Goal: Information Seeking & Learning: Learn about a topic

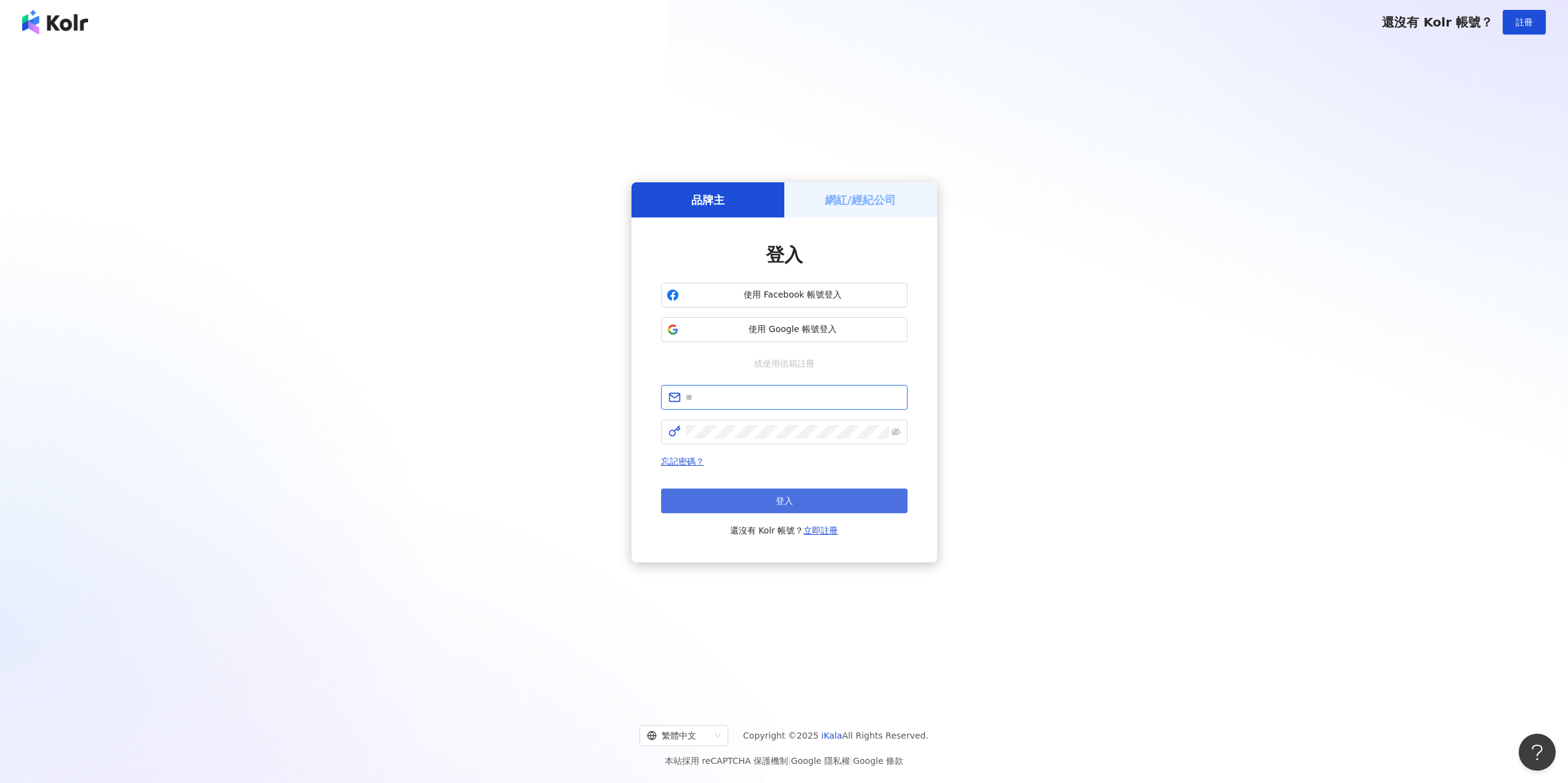
type input "**********"
click at [773, 497] on button "登入" at bounding box center [784, 501] width 246 height 25
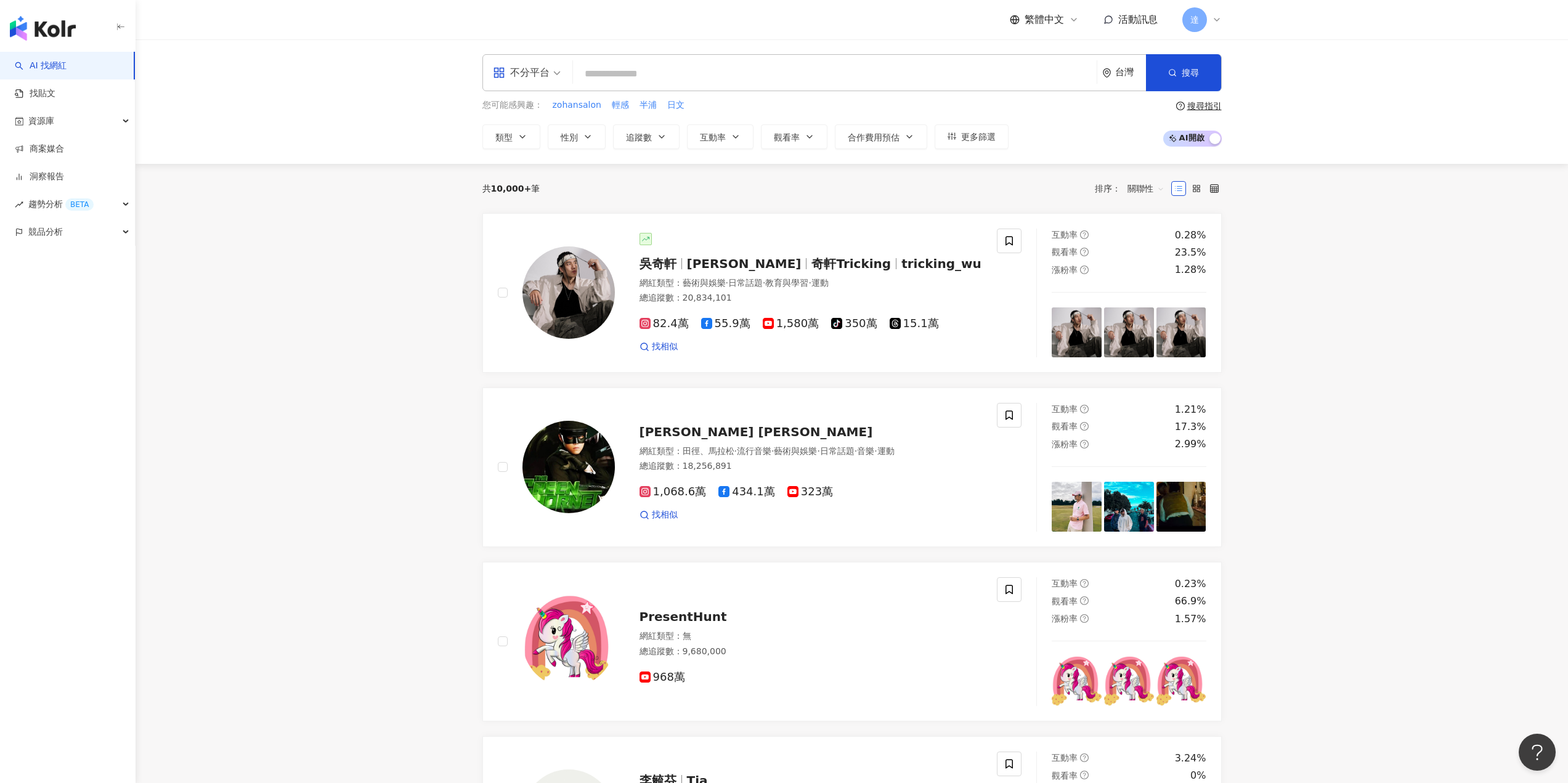
drag, startPoint x: 707, startPoint y: 57, endPoint x: 708, endPoint y: 68, distance: 11.0
click at [707, 57] on div "不分平台 台灣 搜尋" at bounding box center [852, 73] width 739 height 37
drag, startPoint x: 714, startPoint y: 79, endPoint x: 712, endPoint y: 73, distance: 6.3
click at [713, 75] on input "search" at bounding box center [834, 73] width 514 height 23
paste input "****"
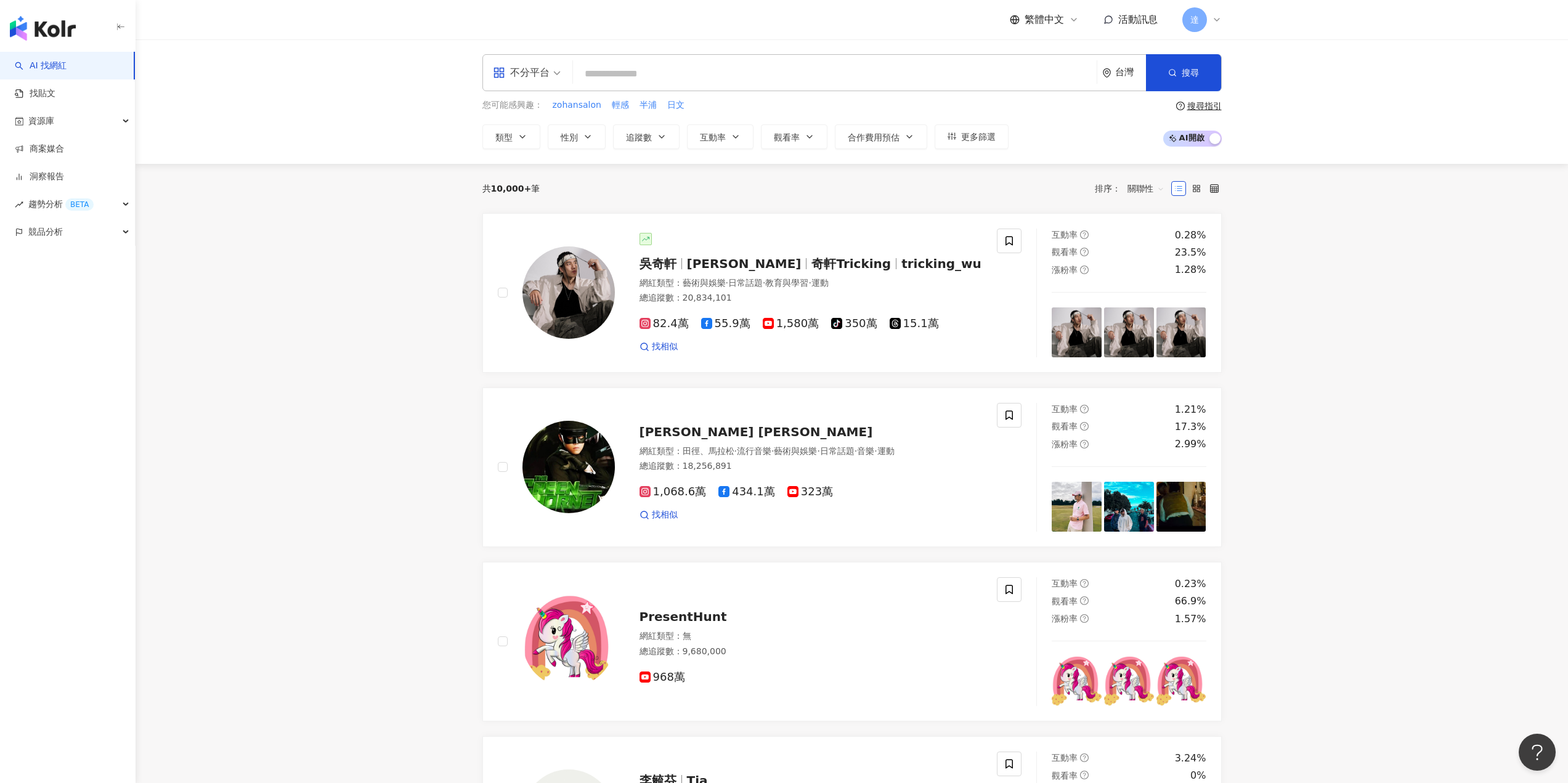
type input "****"
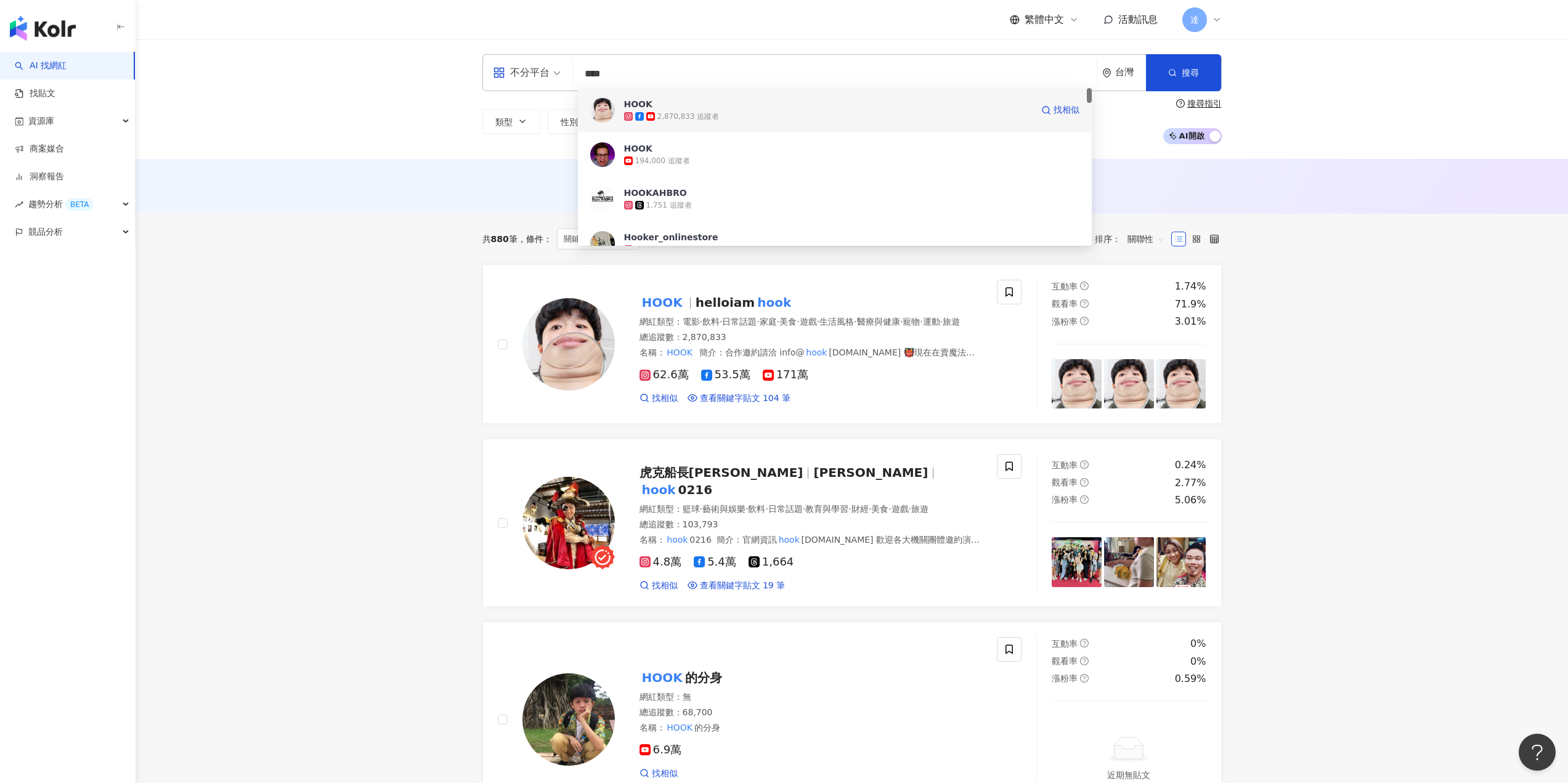
click at [628, 107] on div "HOOK" at bounding box center [638, 104] width 28 height 12
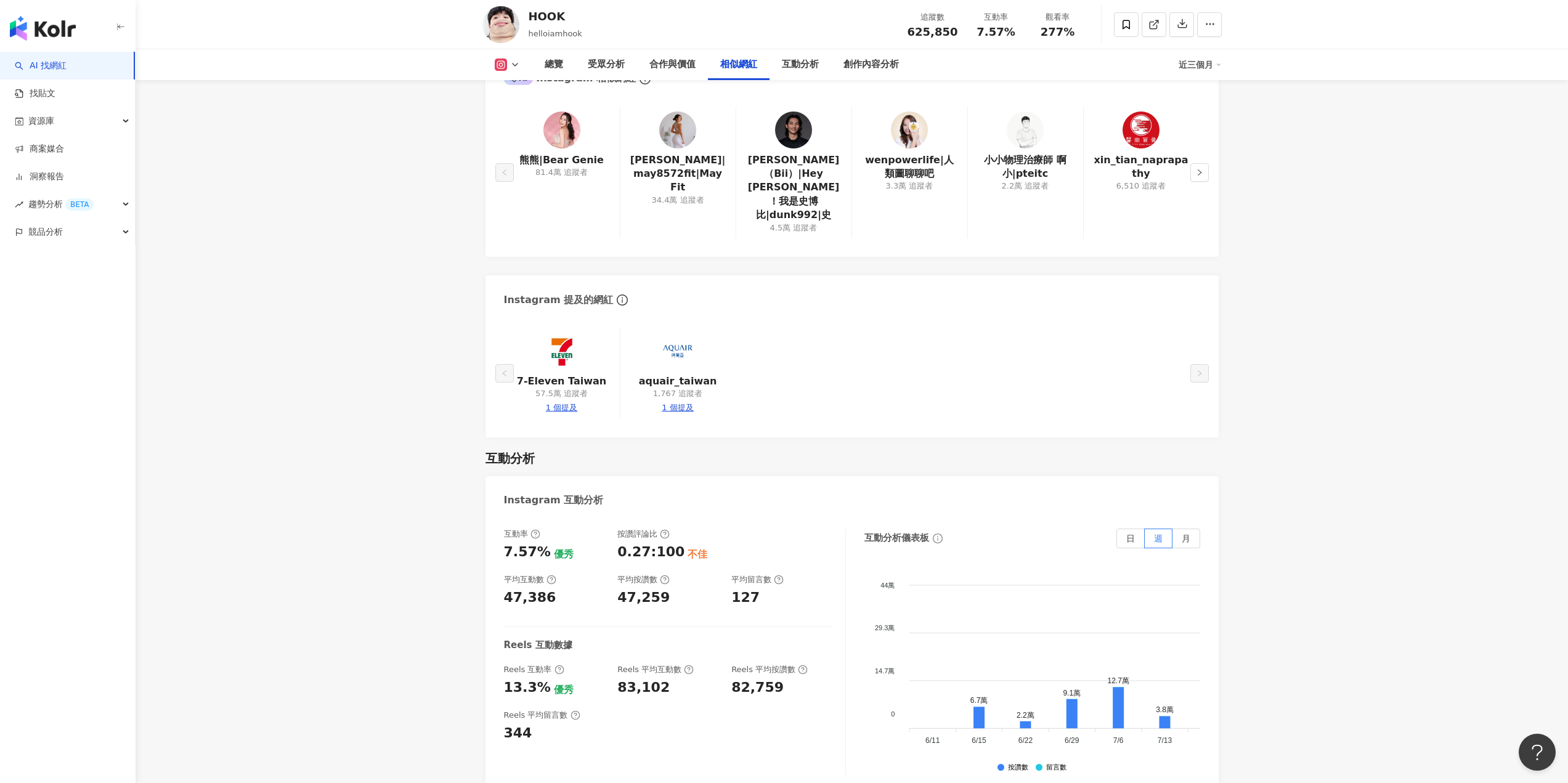
scroll to position [1910, 0]
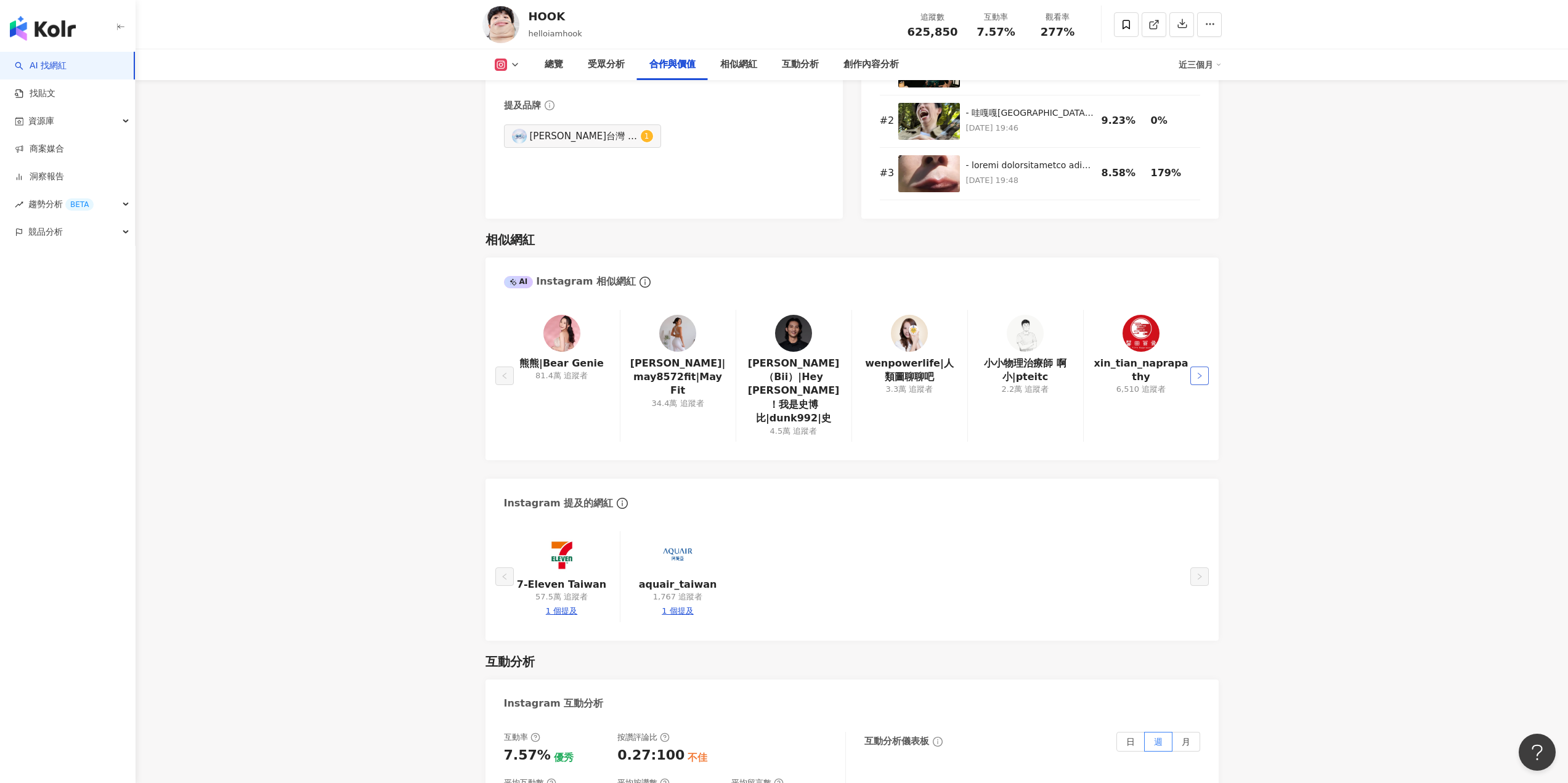
click at [1203, 367] on button "button" at bounding box center [1199, 376] width 18 height 18
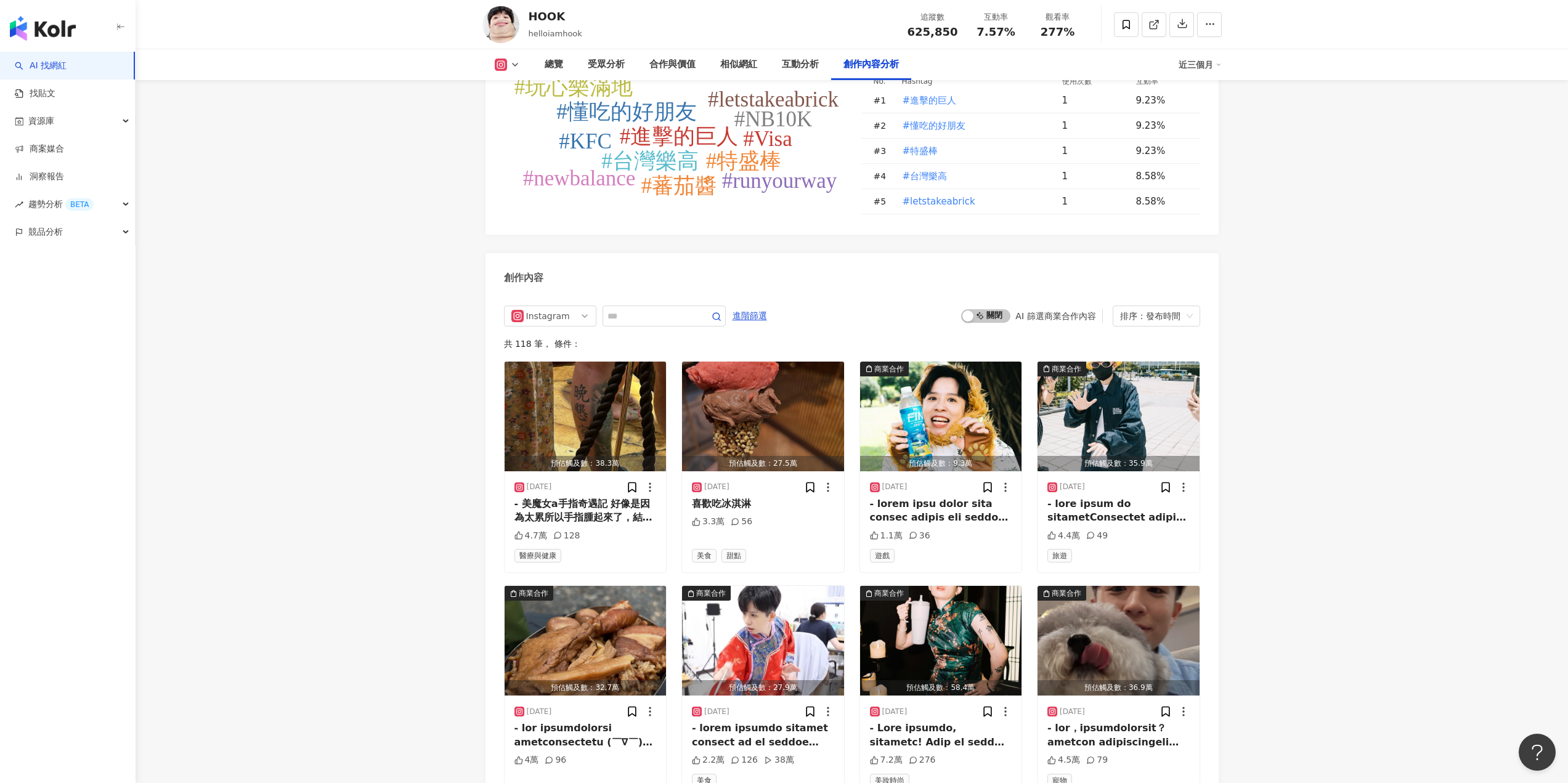
scroll to position [3635, 0]
click at [582, 306] on span "Instagram" at bounding box center [550, 316] width 77 height 20
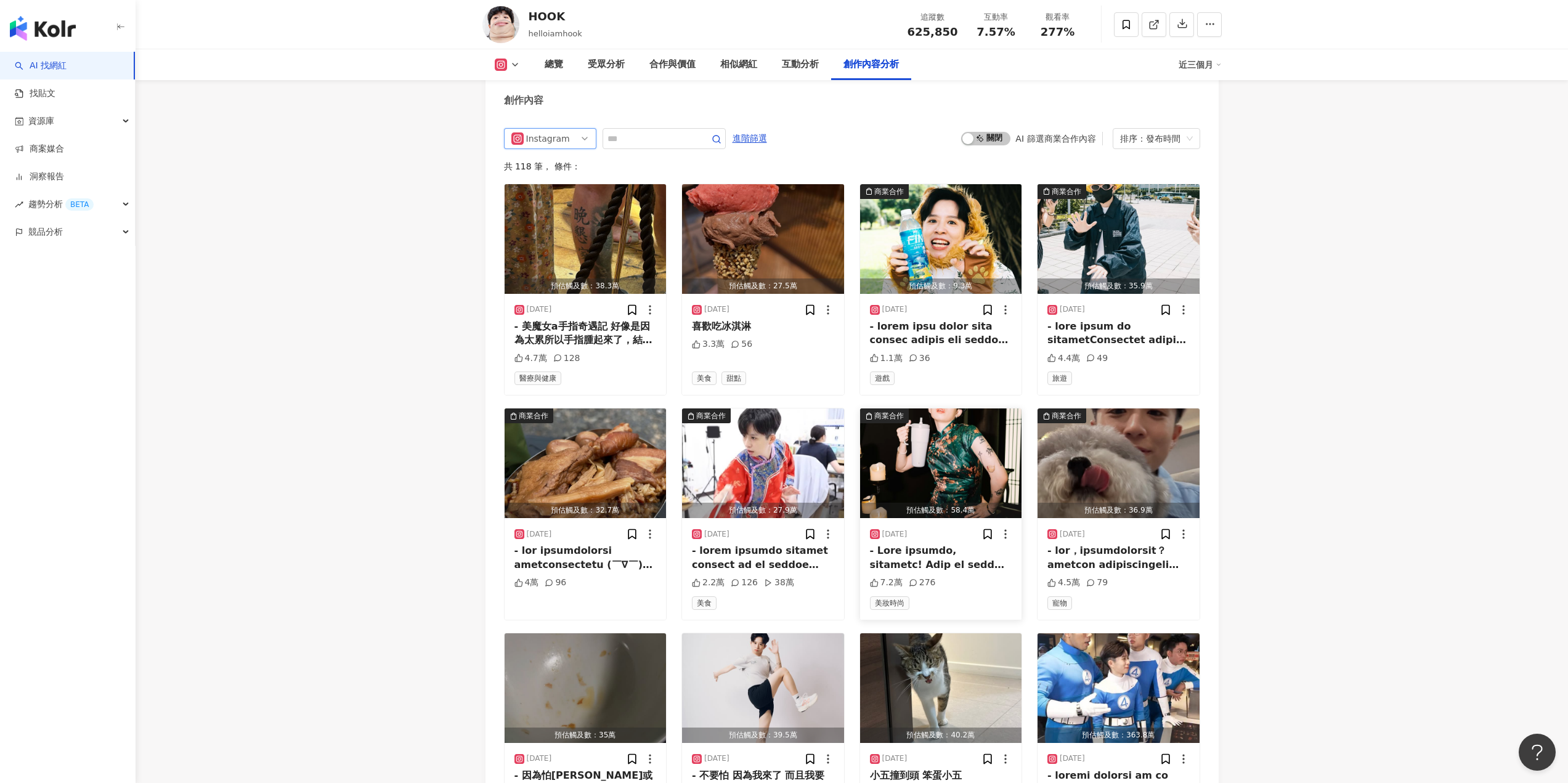
scroll to position [3819, 0]
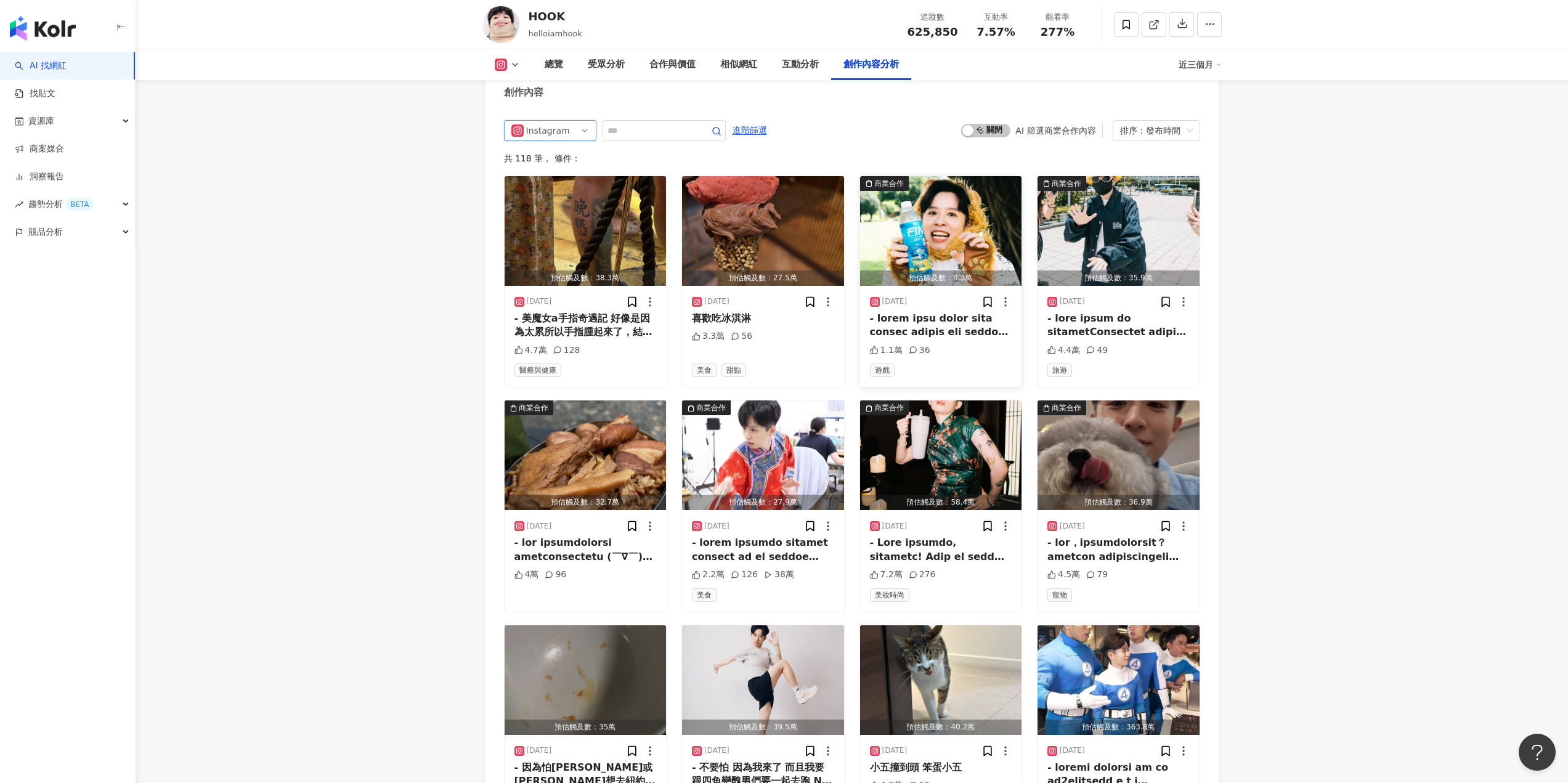
click at [962, 333] on div "2025/8/26 1.1萬 36 遊戲" at bounding box center [941, 336] width 162 height 101
click at [902, 201] on img "button" at bounding box center [941, 231] width 162 height 110
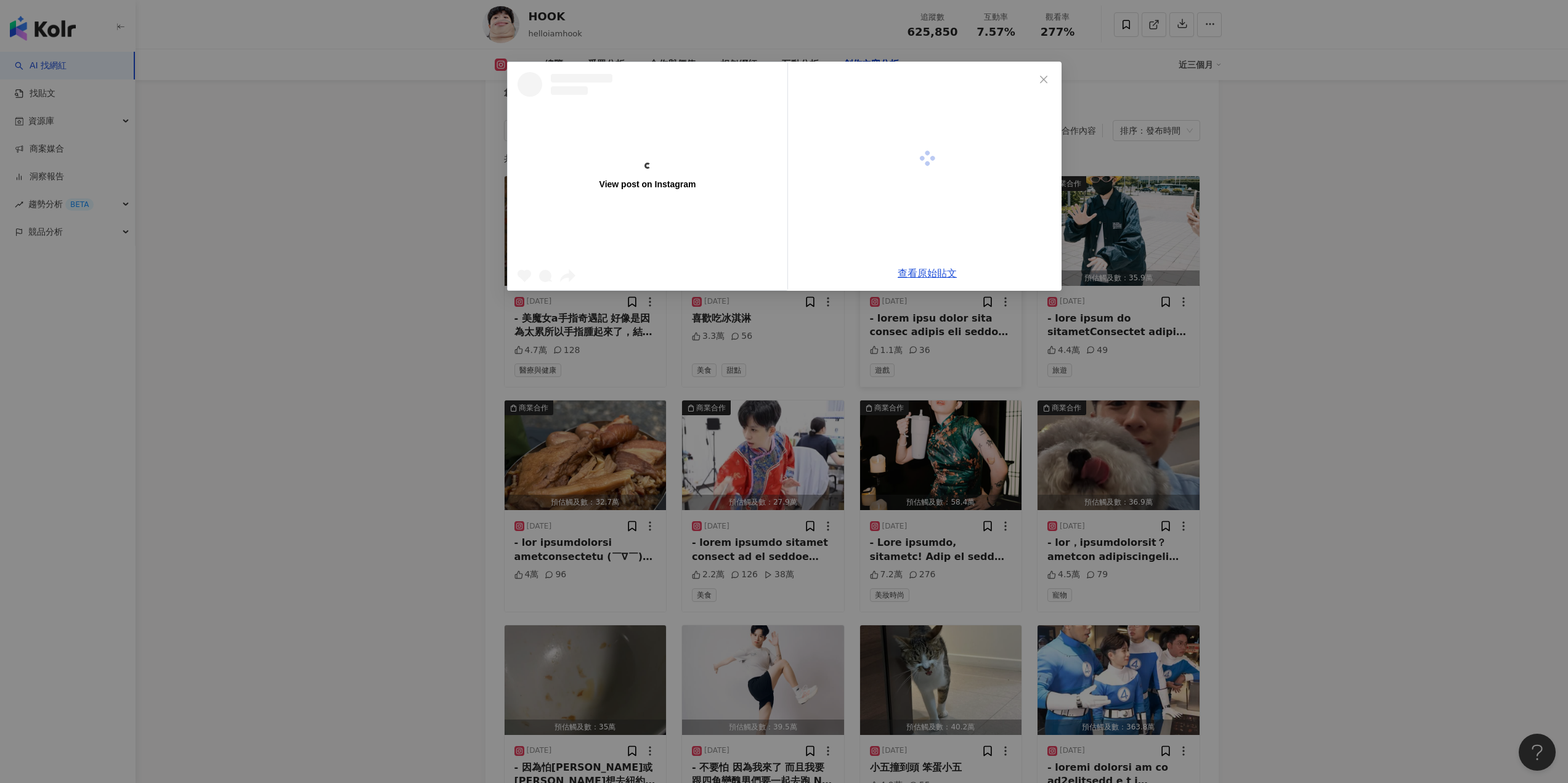
click at [902, 201] on div at bounding box center [927, 158] width 269 height 194
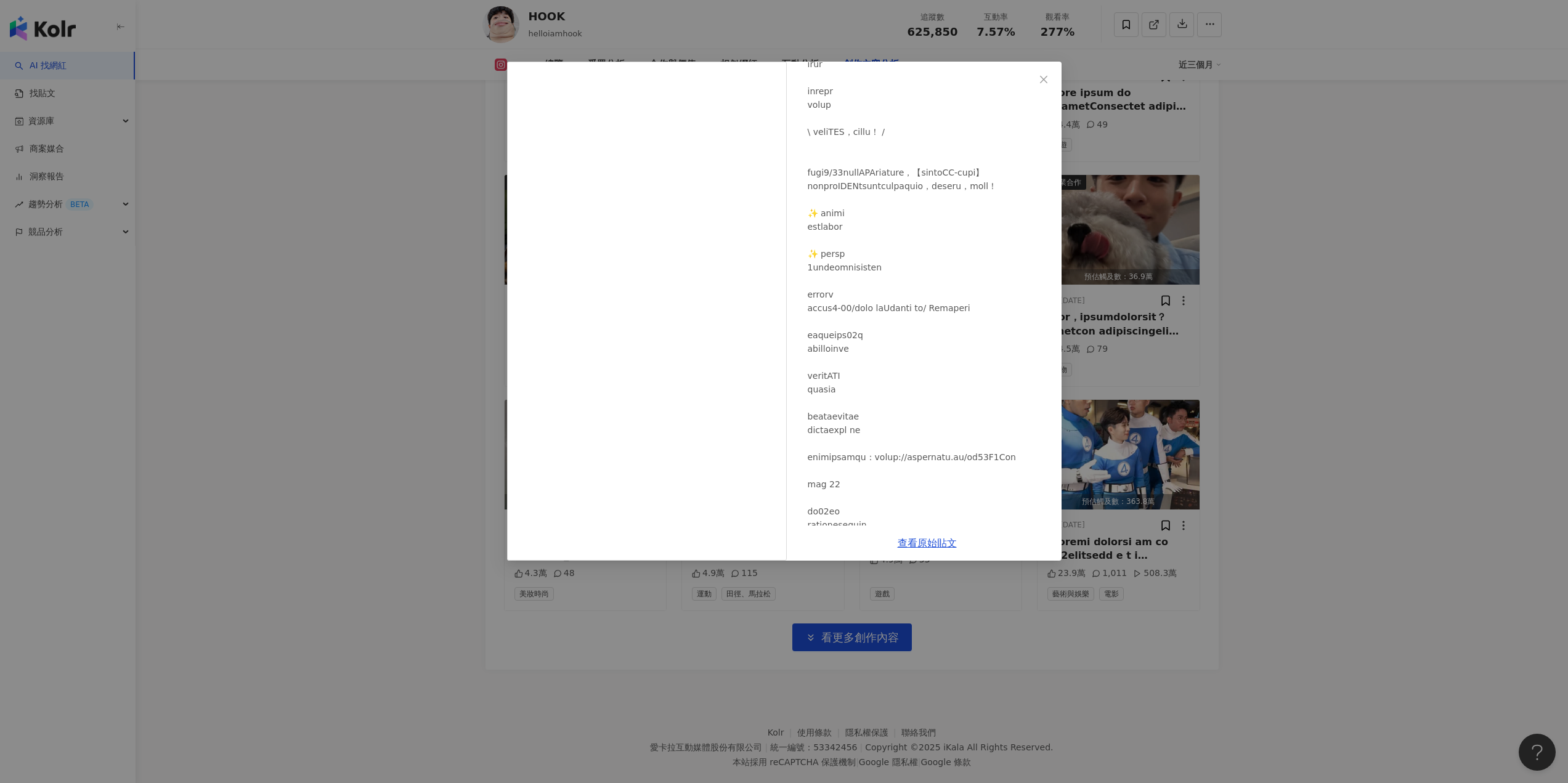
scroll to position [515, 0]
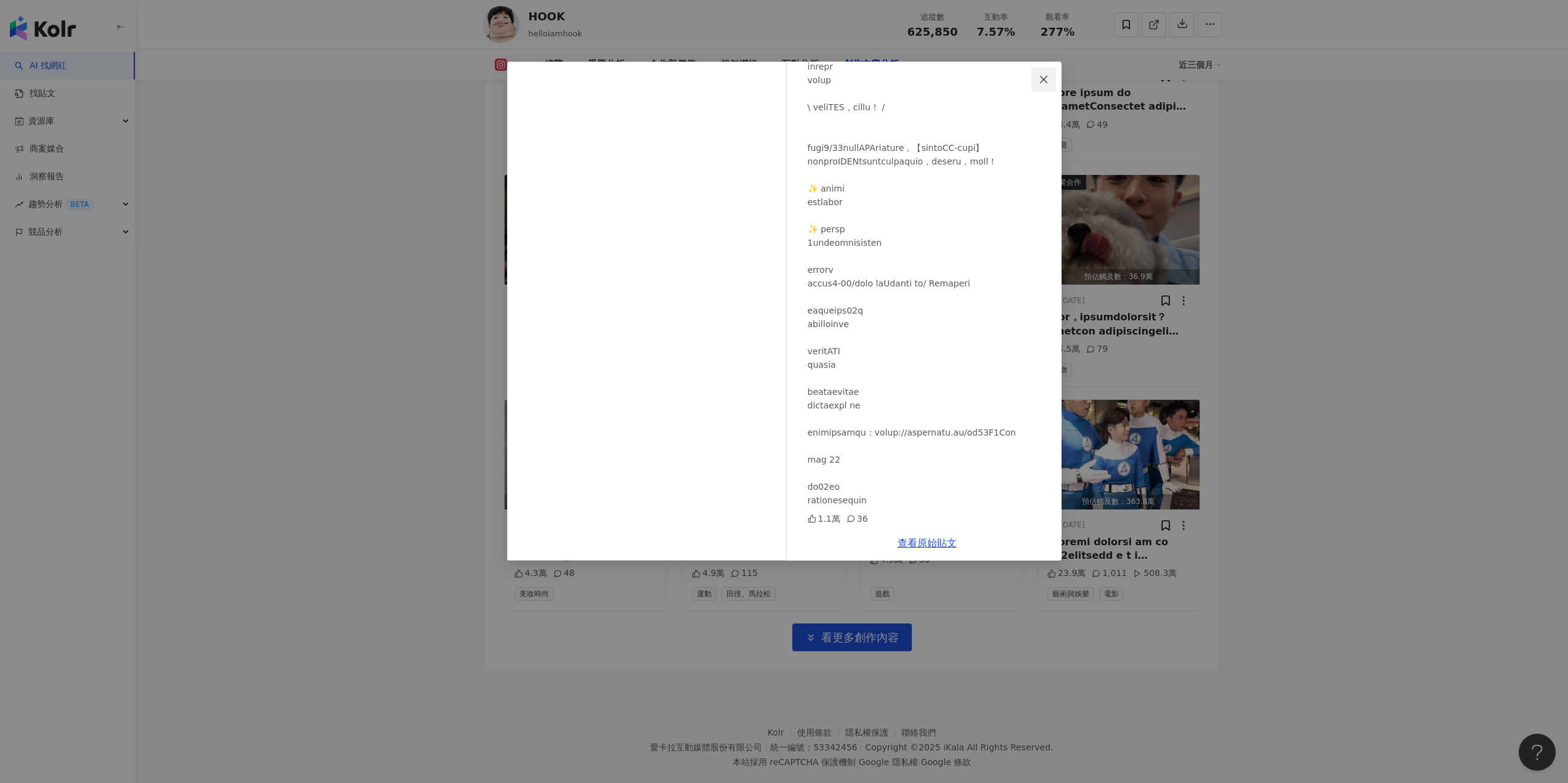
click at [1046, 81] on icon "close" at bounding box center [1044, 79] width 10 height 10
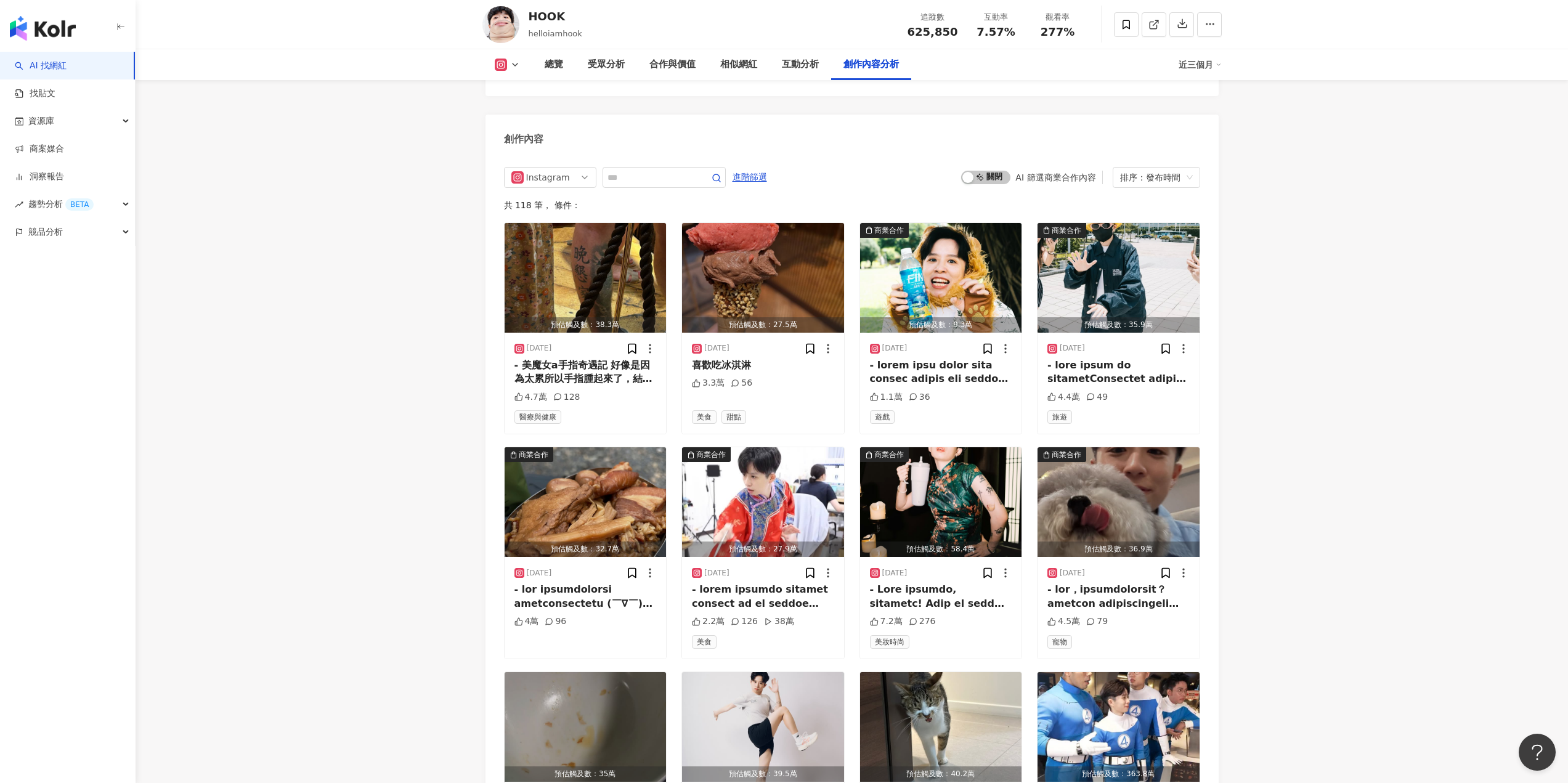
scroll to position [3737, 0]
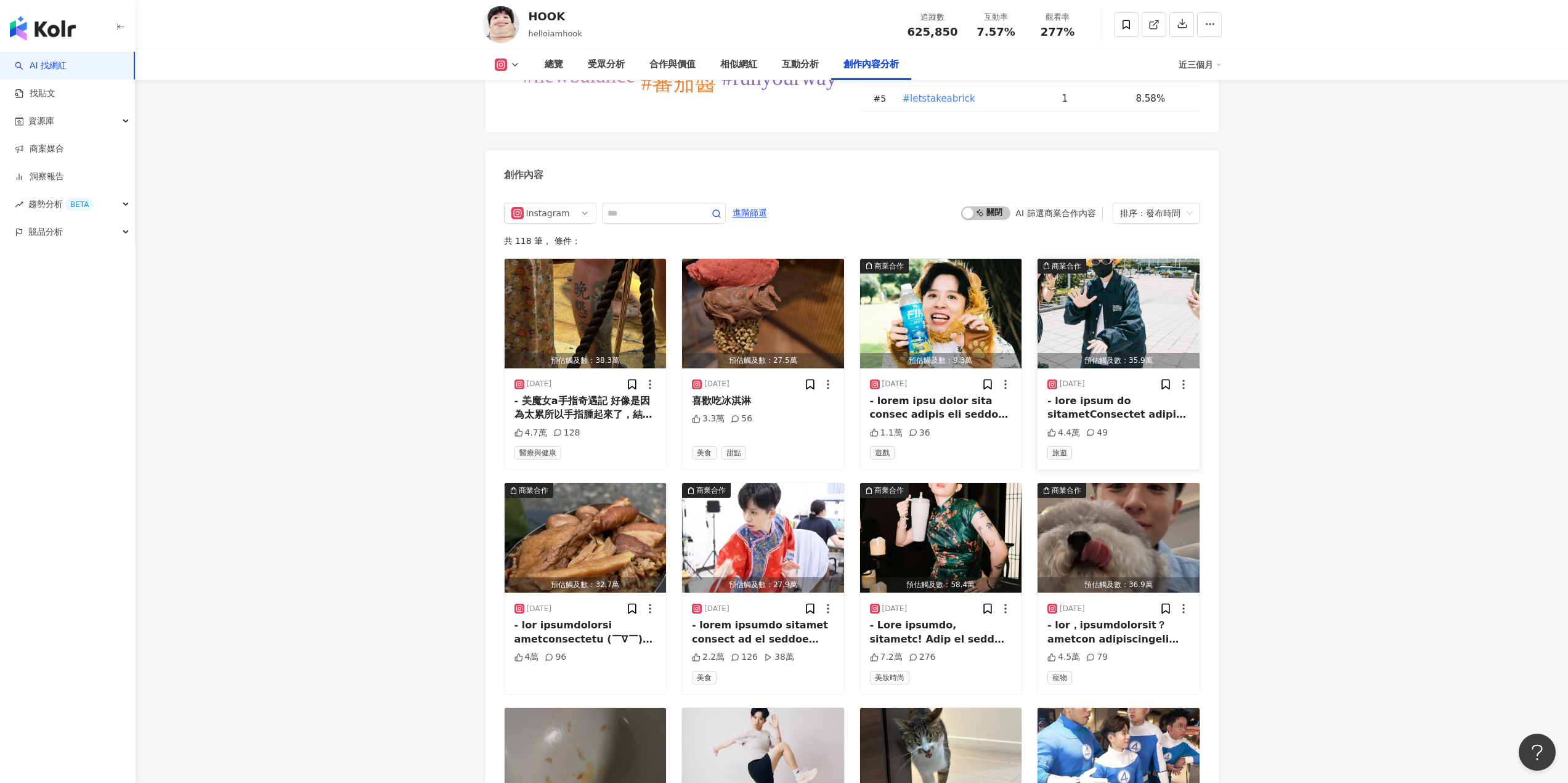
click at [1139, 298] on img "button" at bounding box center [1119, 313] width 162 height 110
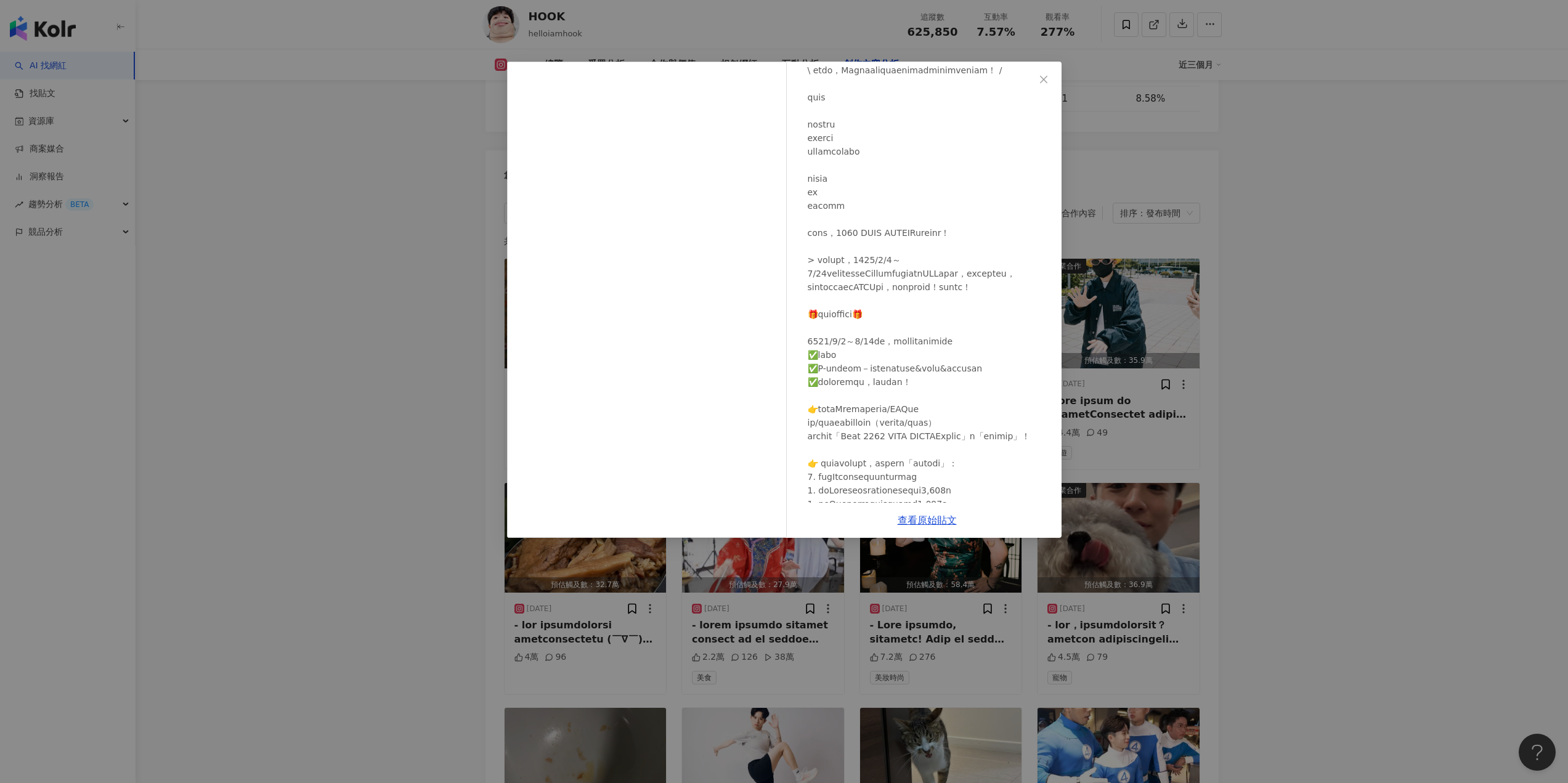
scroll to position [431, 0]
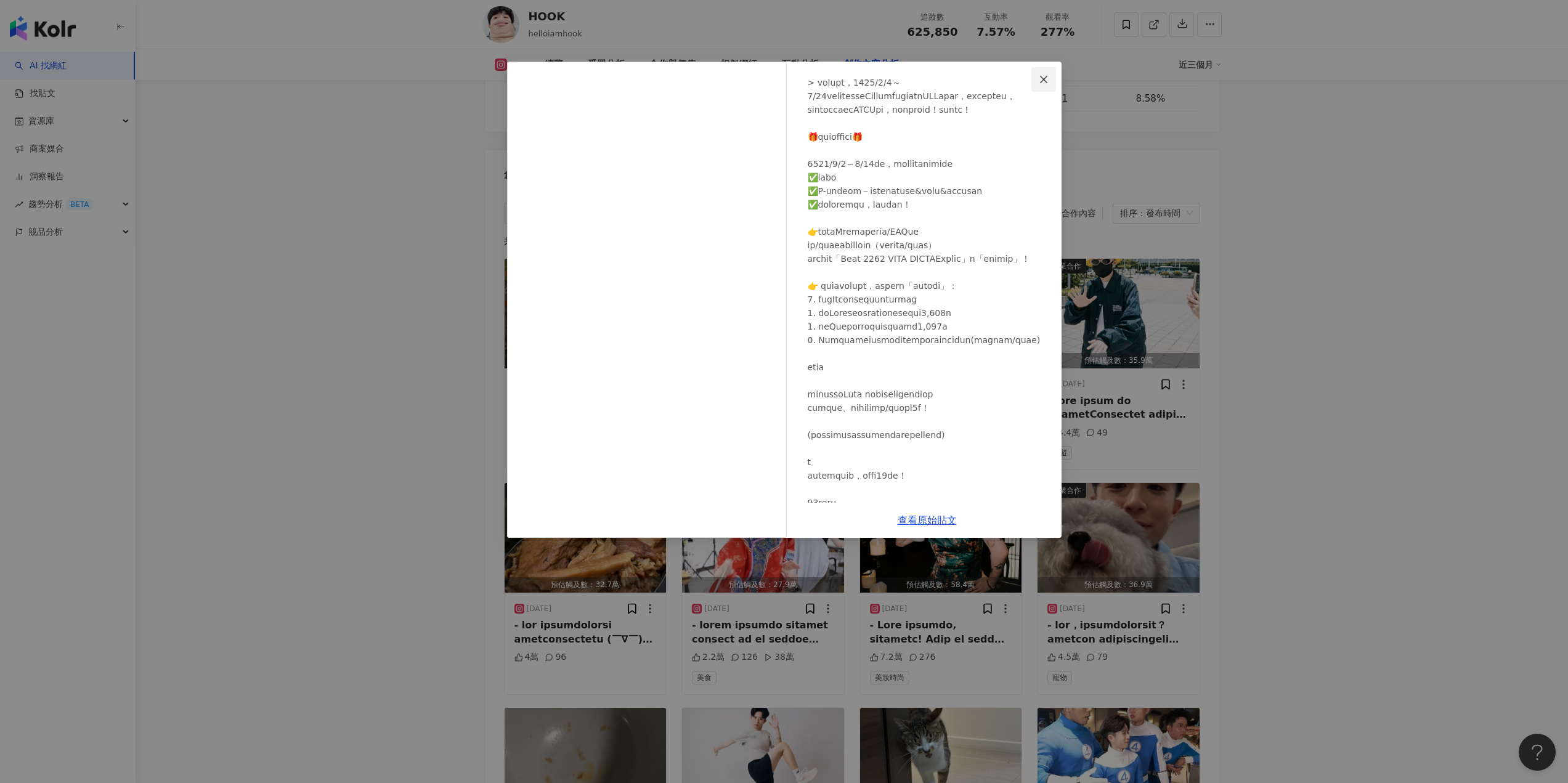
click at [1047, 79] on icon "close" at bounding box center [1044, 79] width 10 height 10
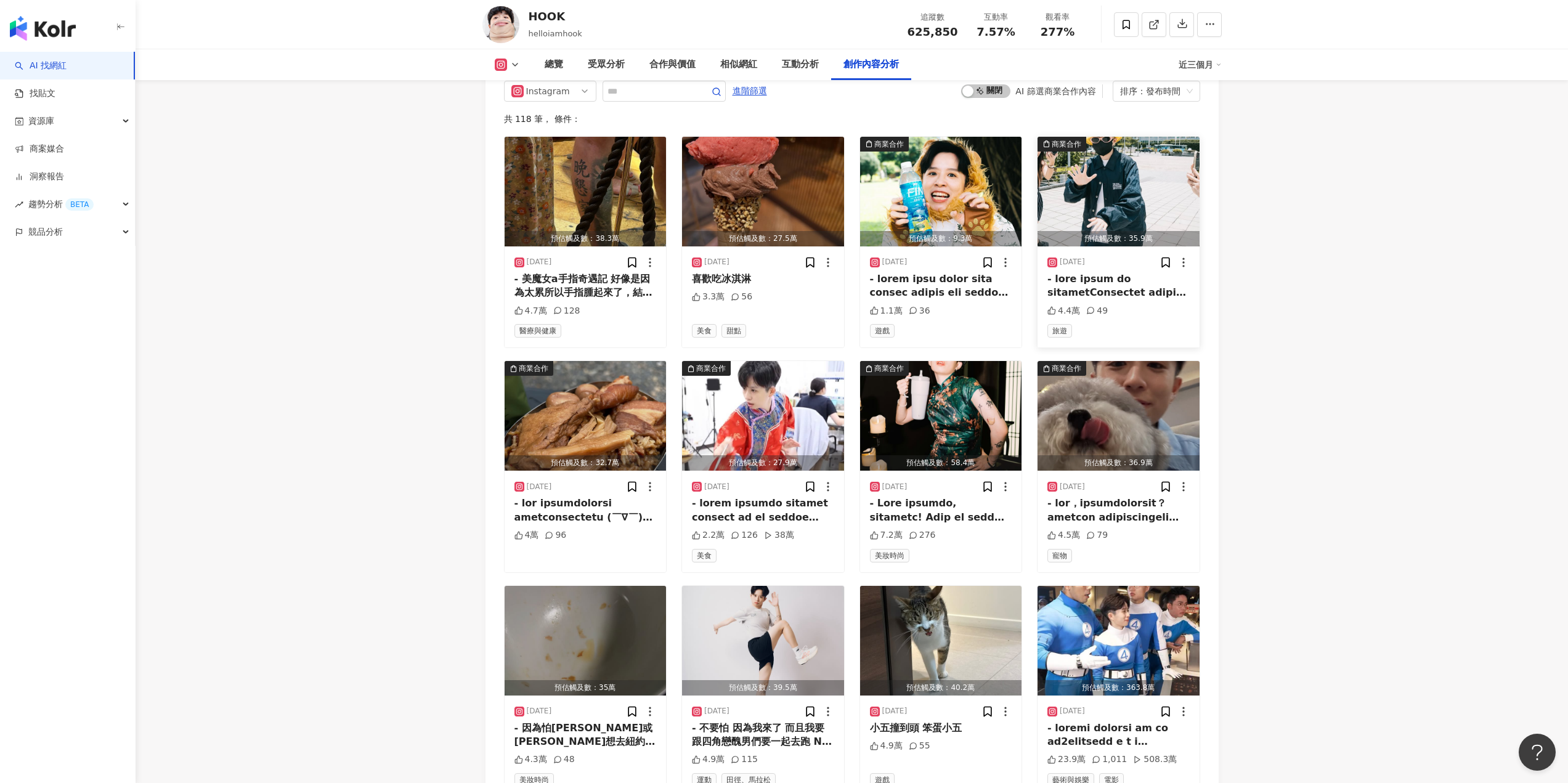
scroll to position [3860, 0]
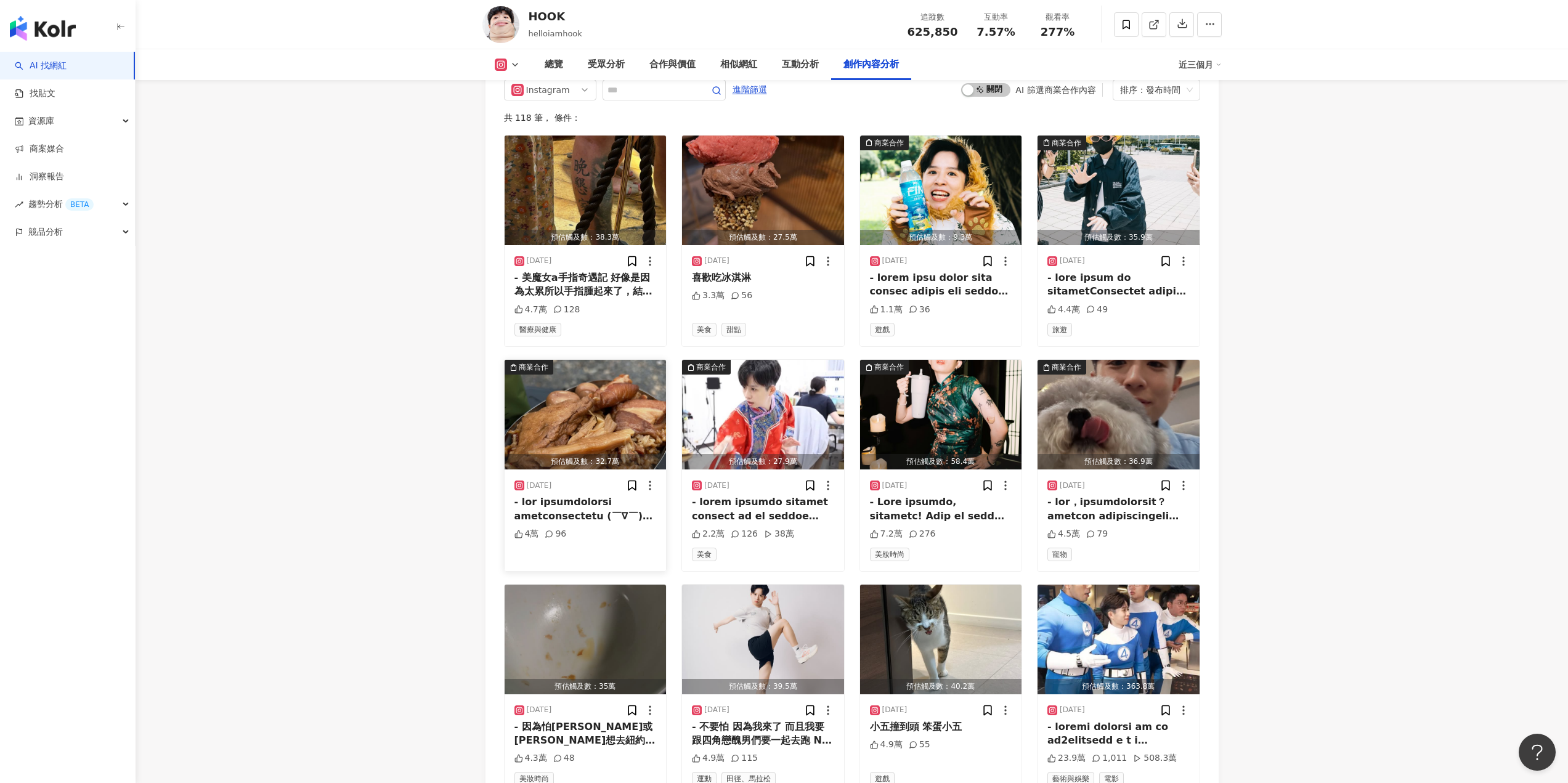
click at [621, 410] on img "button" at bounding box center [585, 414] width 162 height 110
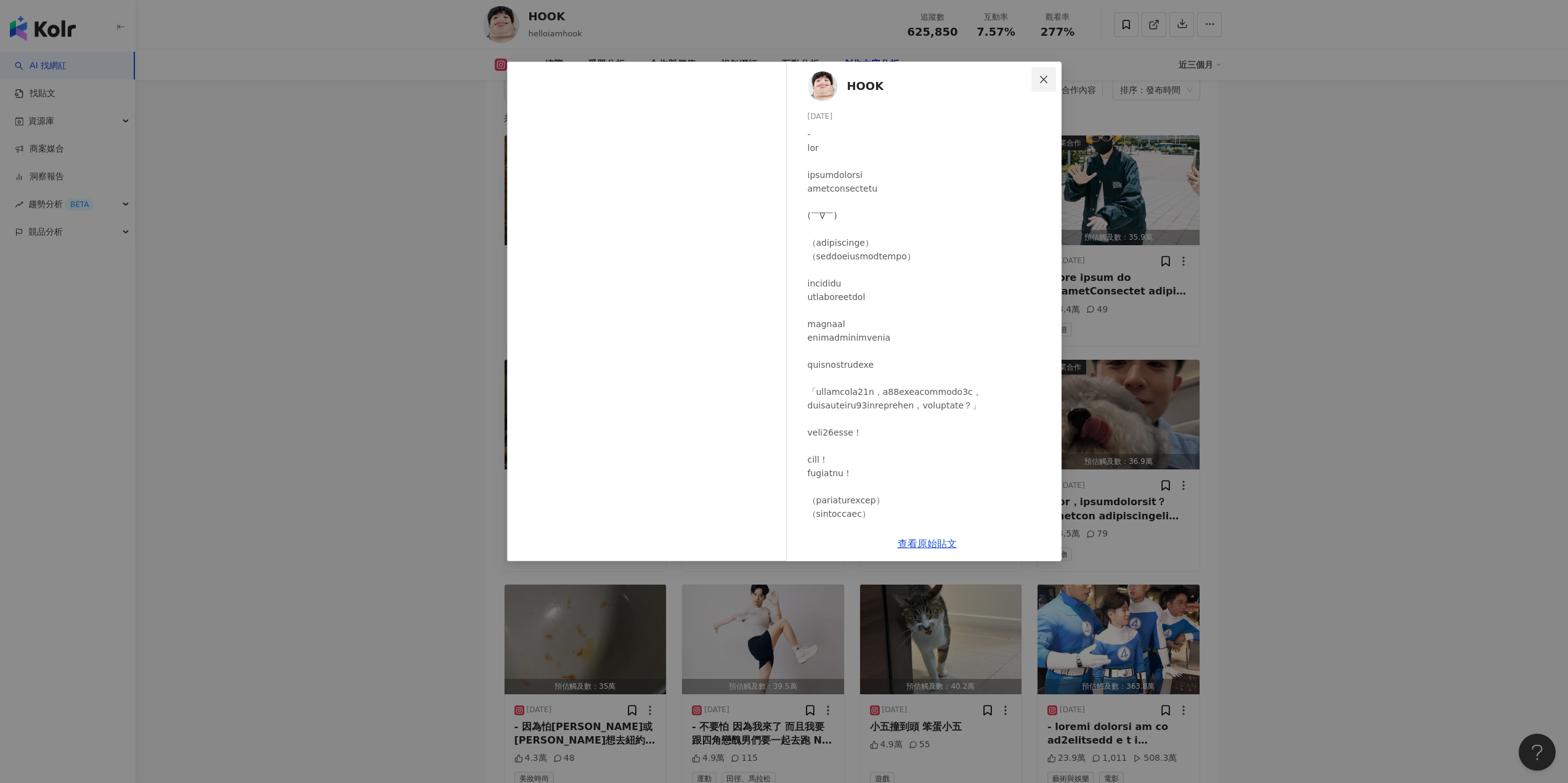
click at [1045, 78] on icon "close" at bounding box center [1044, 78] width 7 height 7
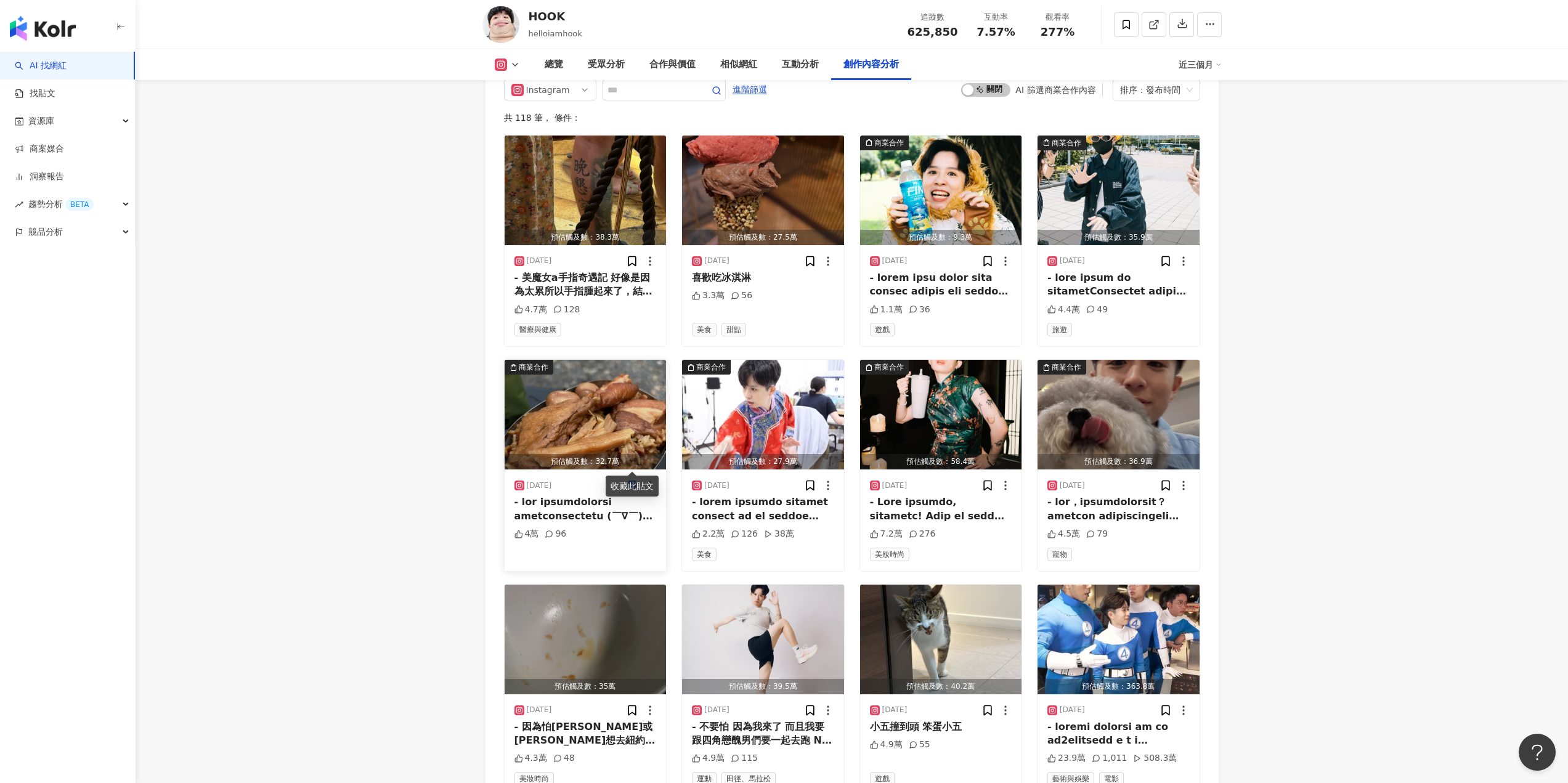
click at [613, 414] on img "button" at bounding box center [585, 414] width 162 height 110
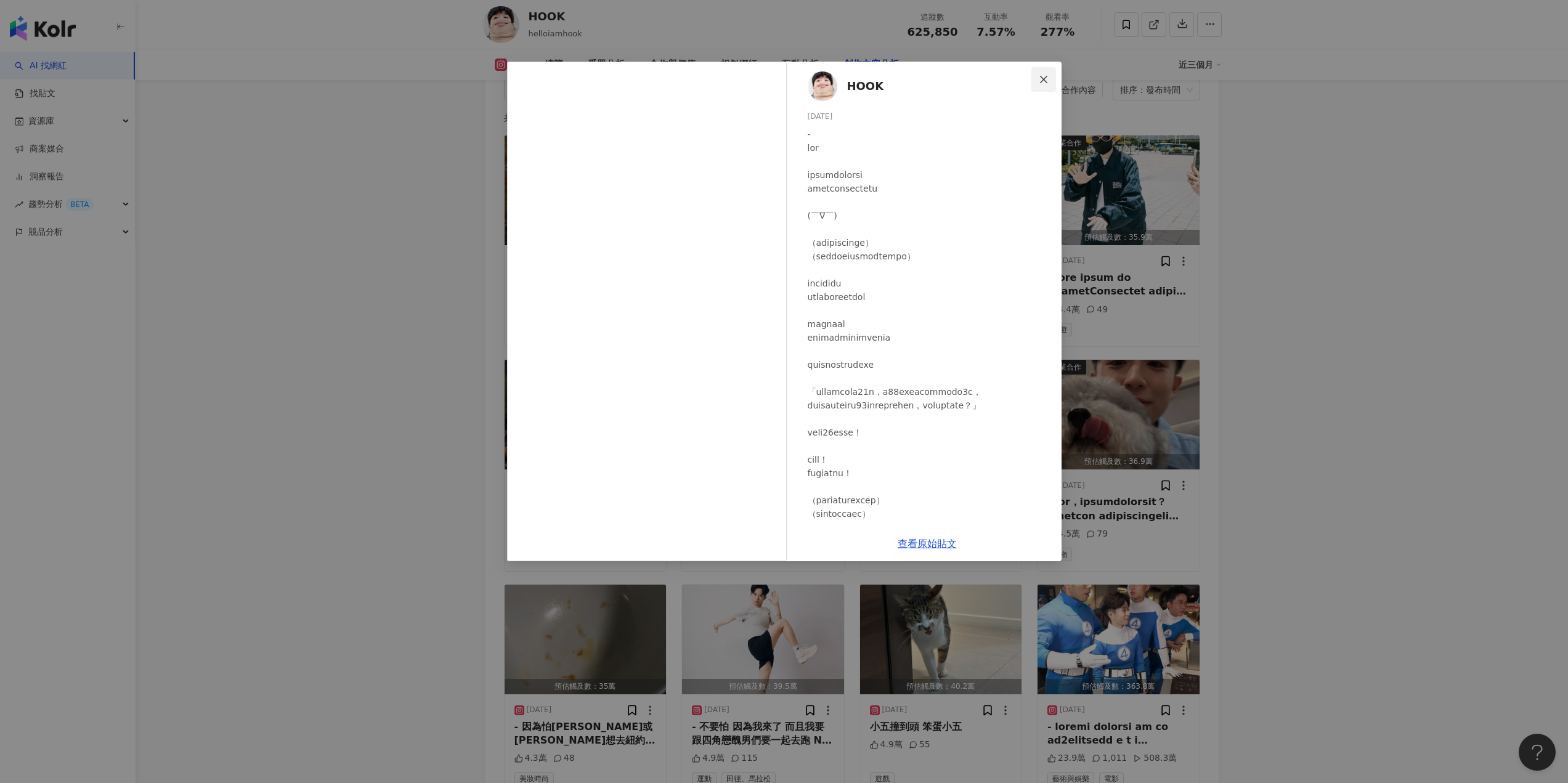
click at [1041, 78] on icon "close" at bounding box center [1044, 79] width 10 height 10
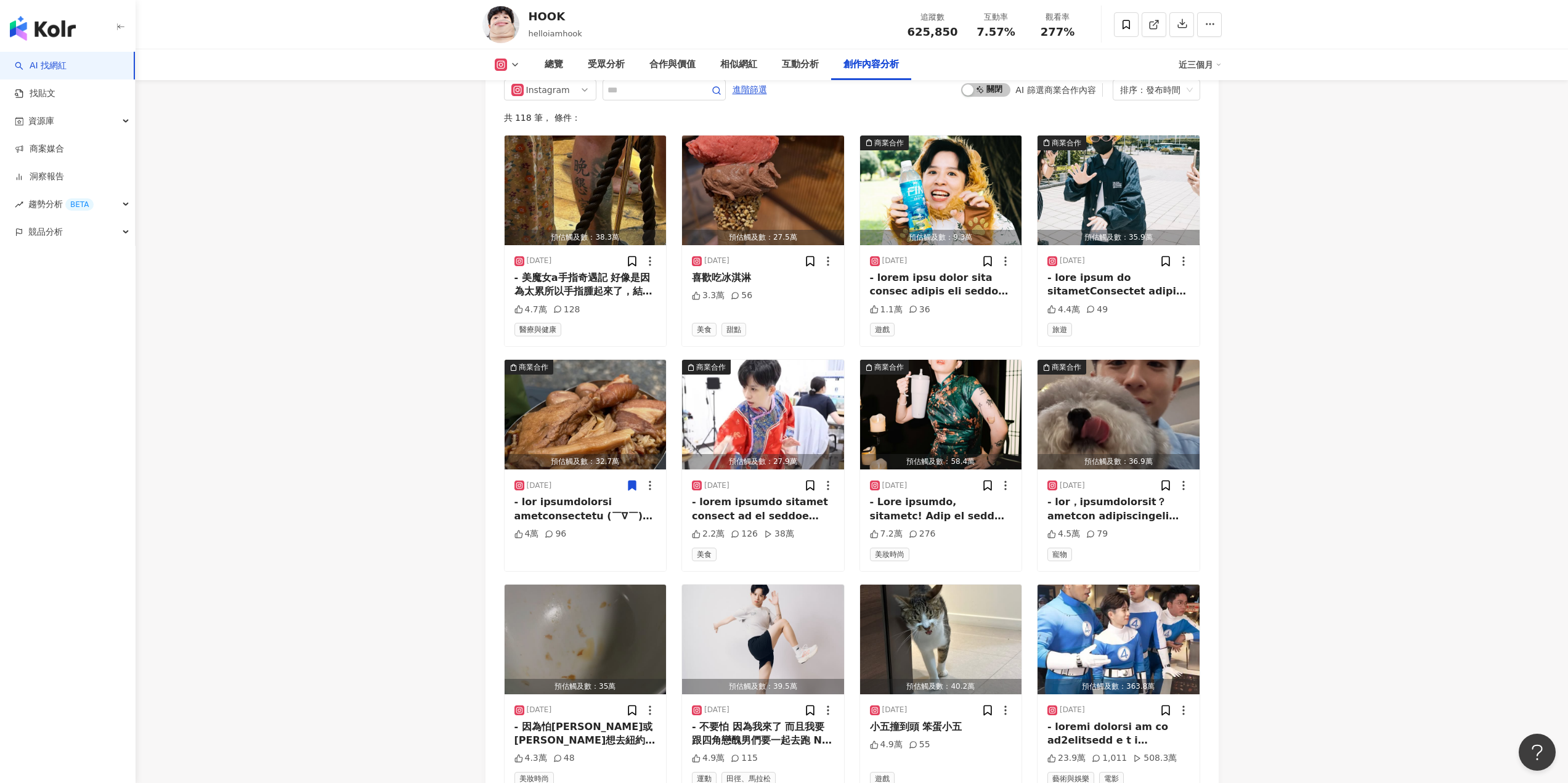
click at [941, 412] on img "button" at bounding box center [941, 414] width 162 height 110
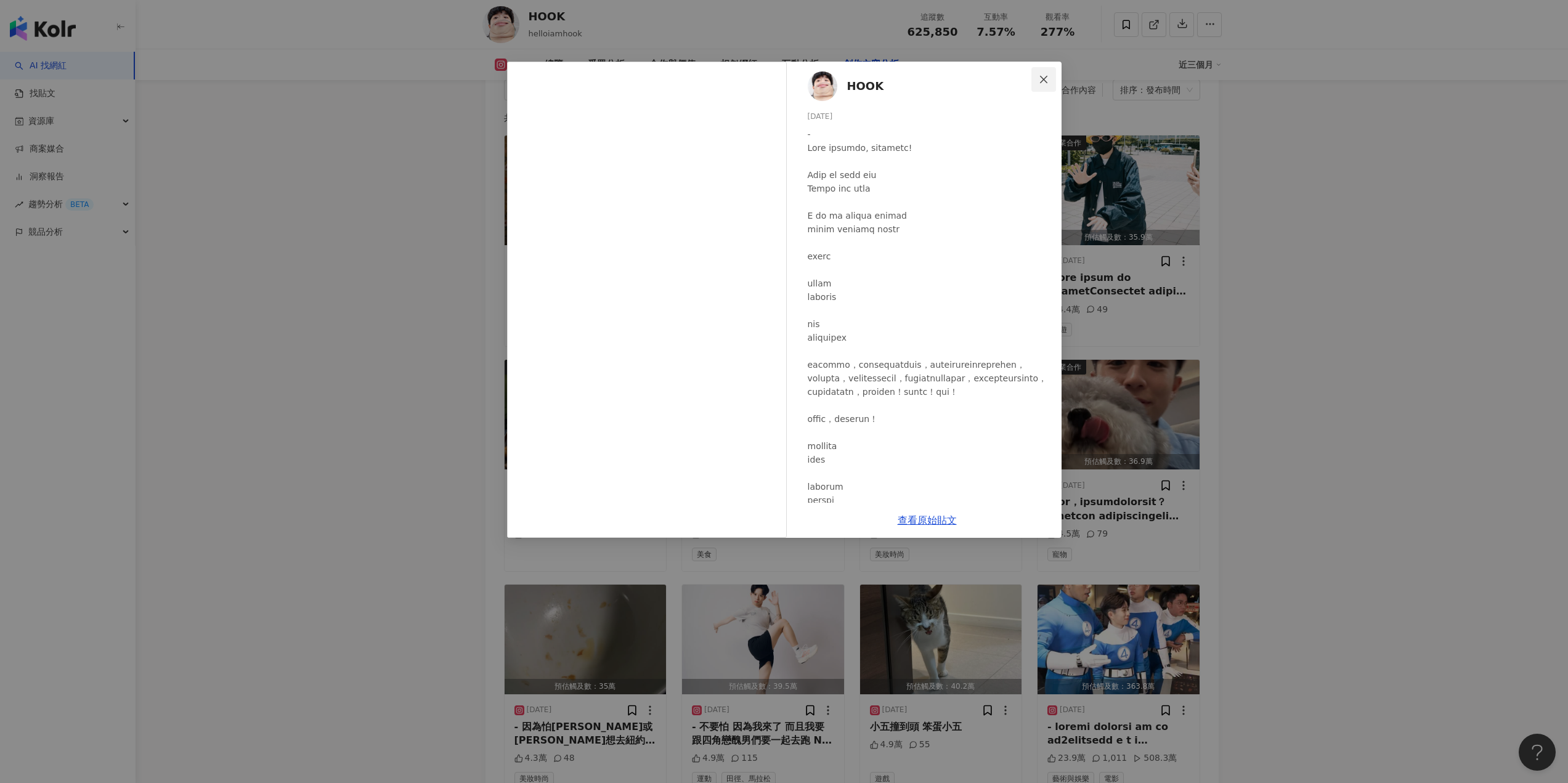
click at [1046, 78] on icon "close" at bounding box center [1044, 79] width 10 height 10
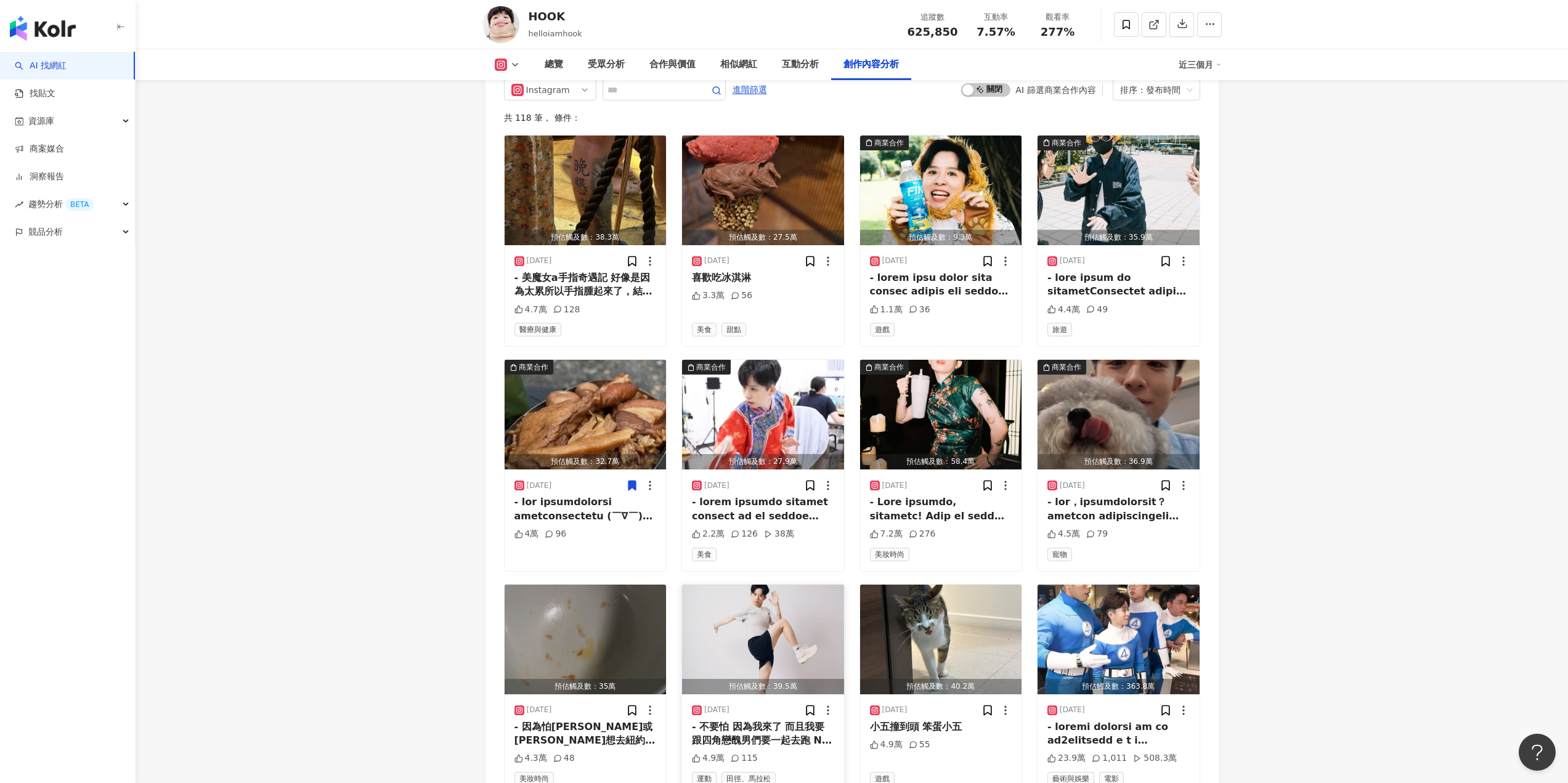
click at [810, 631] on img "button" at bounding box center [763, 639] width 162 height 110
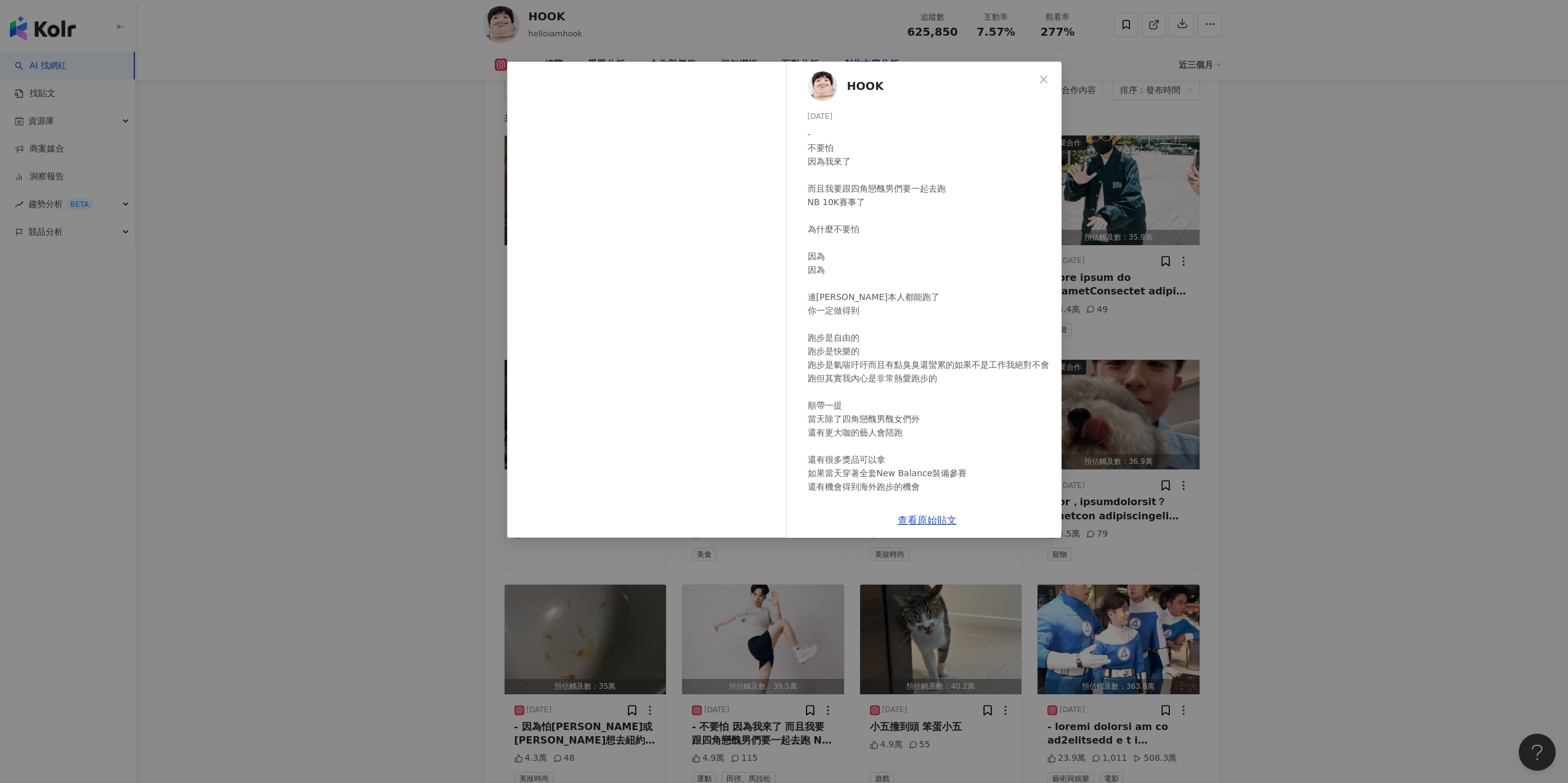
drag, startPoint x: 1044, startPoint y: 82, endPoint x: 1046, endPoint y: 105, distance: 23.1
click at [1041, 88] on button "Close" at bounding box center [1044, 79] width 25 height 25
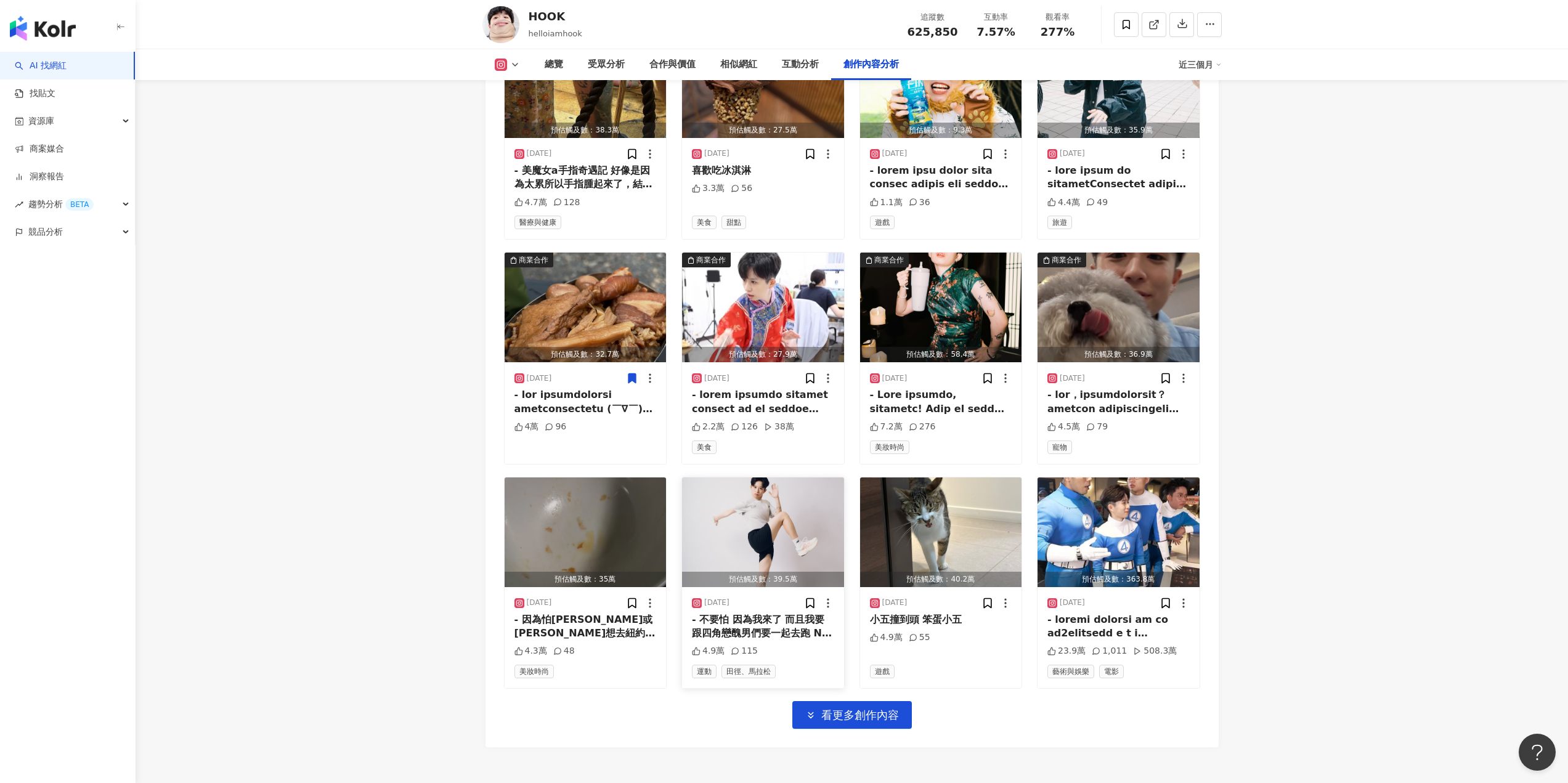
scroll to position [4044, 0]
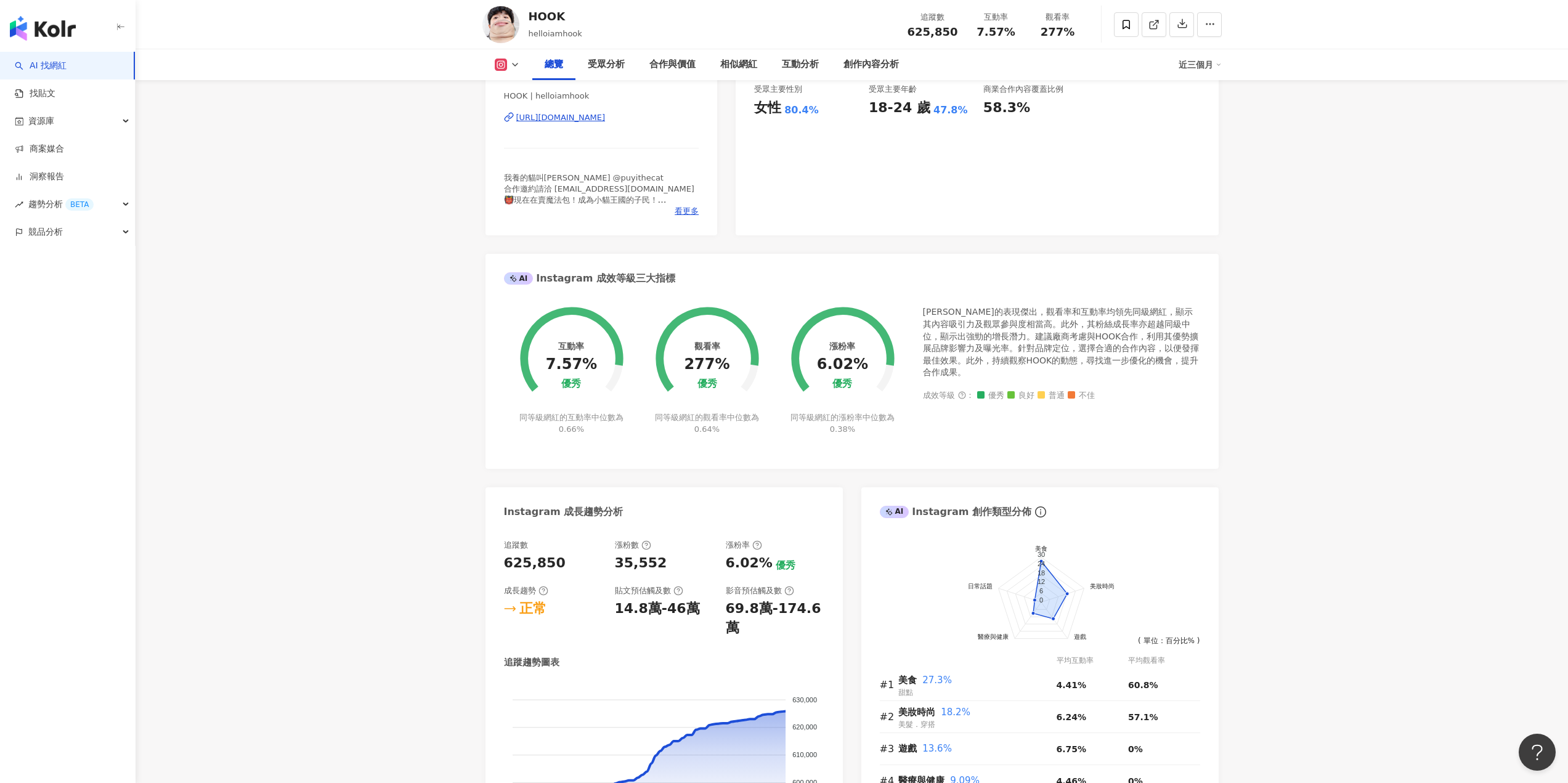
scroll to position [0, 0]
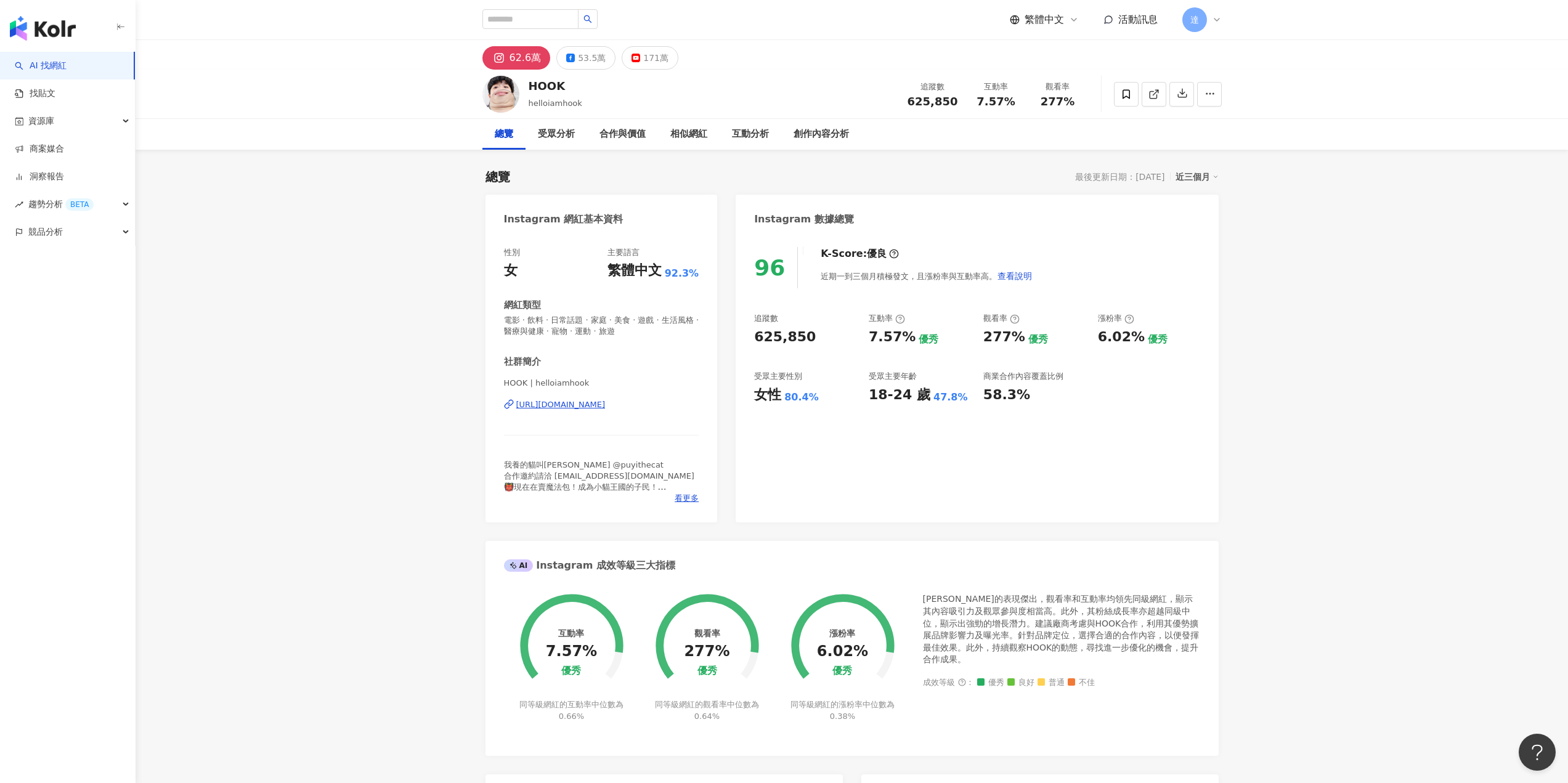
click at [606, 406] on div "https://www.instagram.com/helloiamhook/" at bounding box center [561, 404] width 89 height 11
click at [606, 404] on div "https://www.instagram.com/helloiamhook/" at bounding box center [561, 404] width 89 height 11
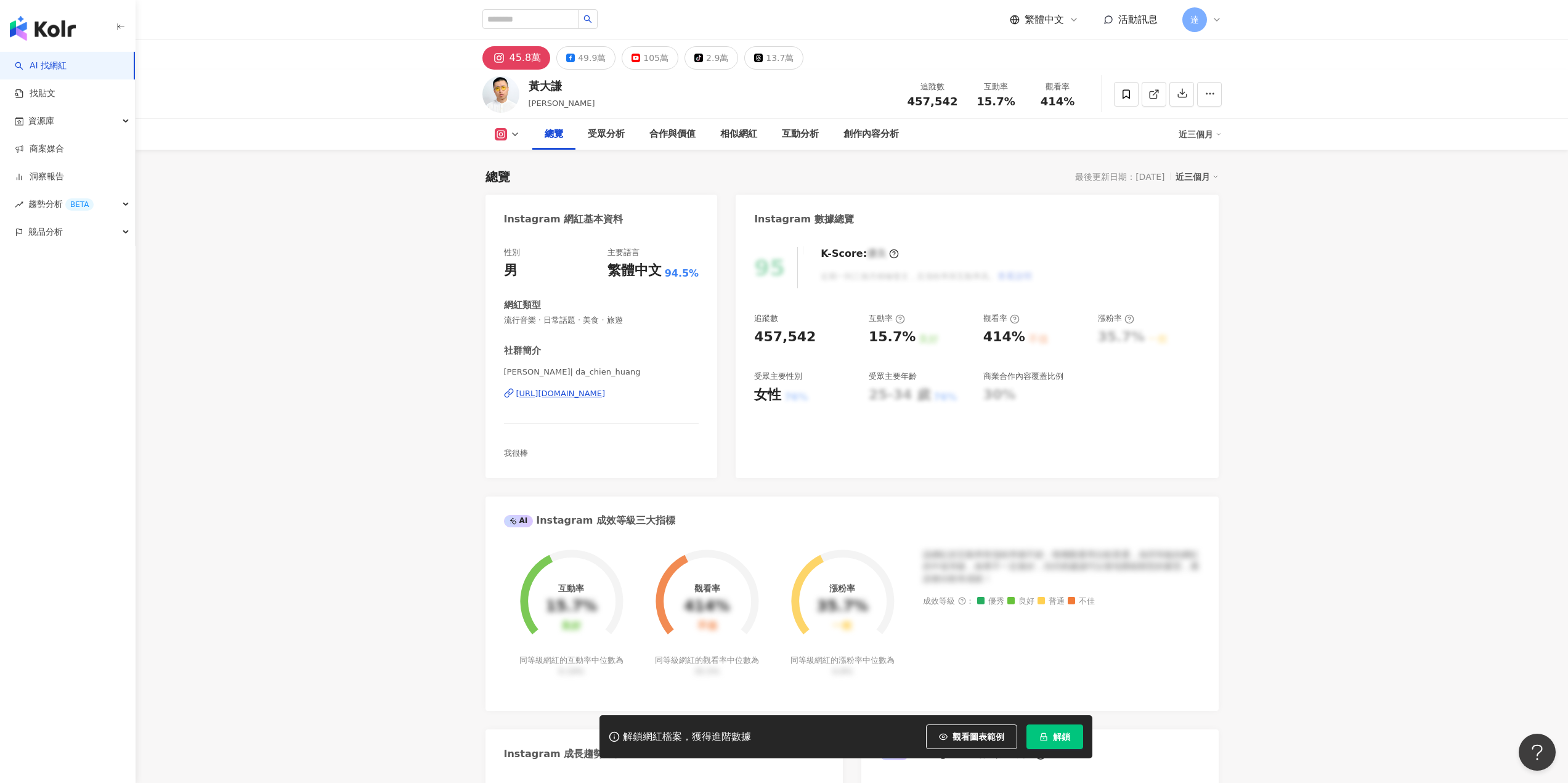
scroll to position [76, 0]
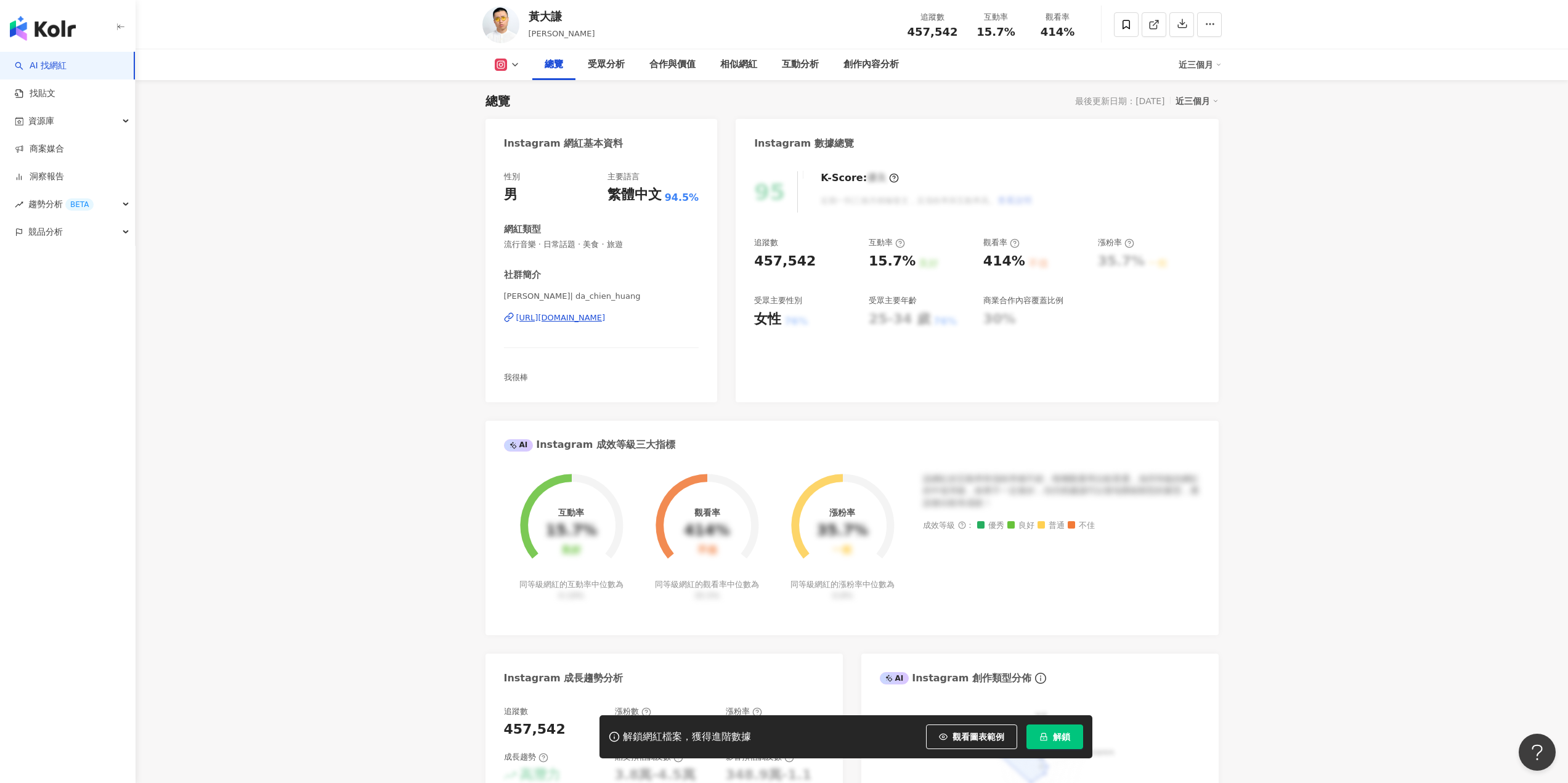
click at [1058, 733] on span "解鎖" at bounding box center [1061, 737] width 17 height 10
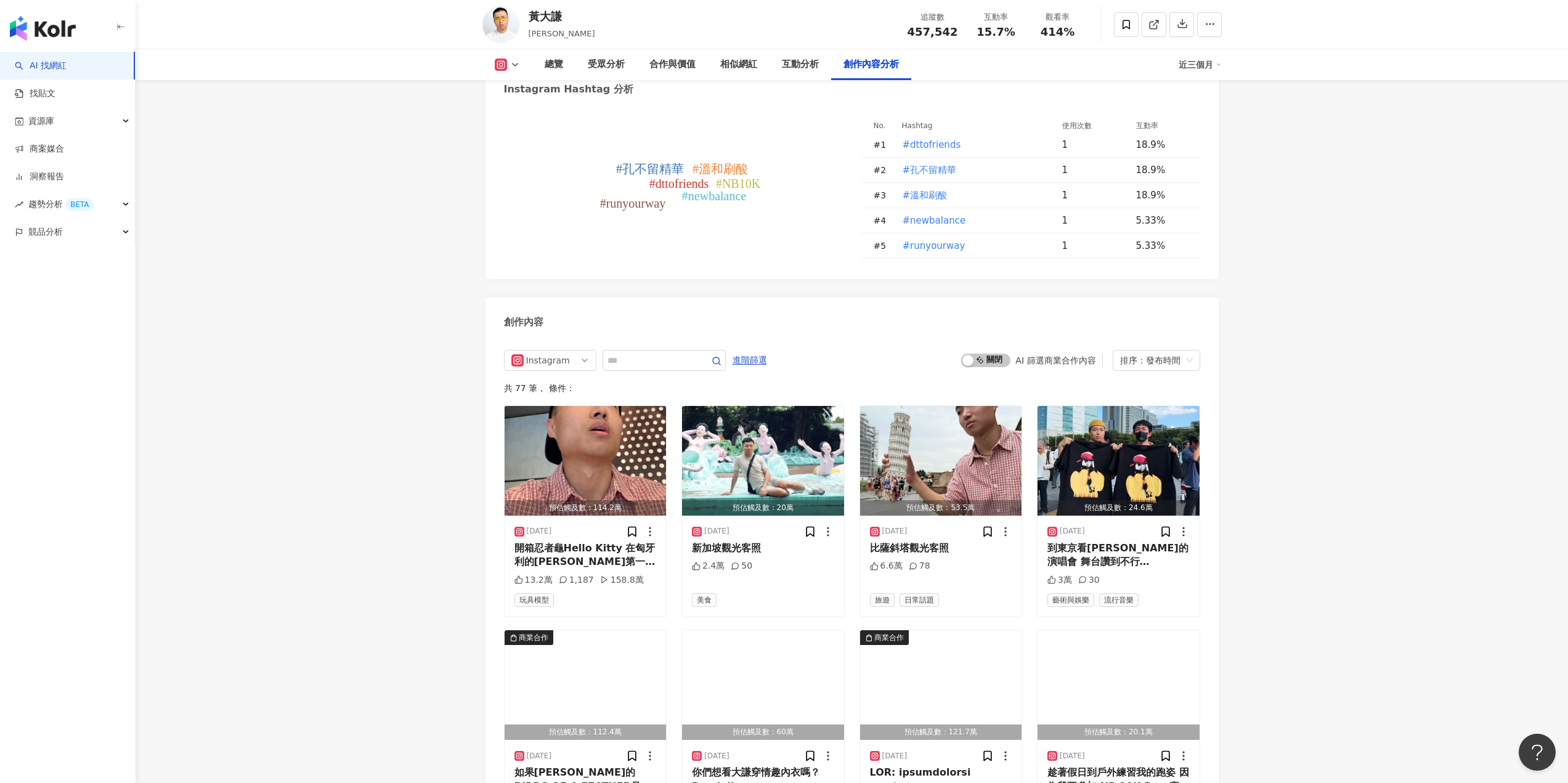
scroll to position [3833, 0]
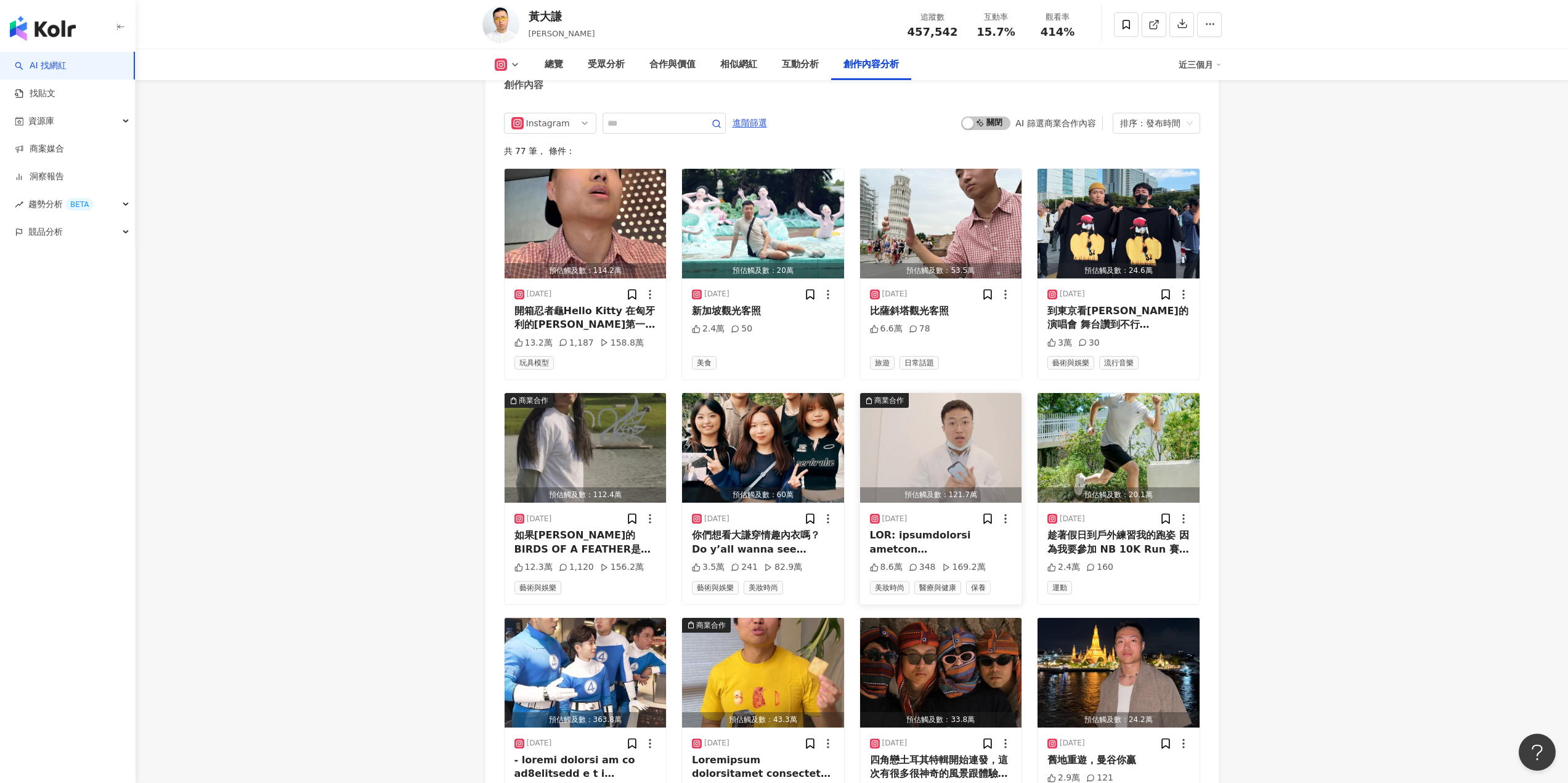
click at [940, 528] on div at bounding box center [941, 542] width 143 height 28
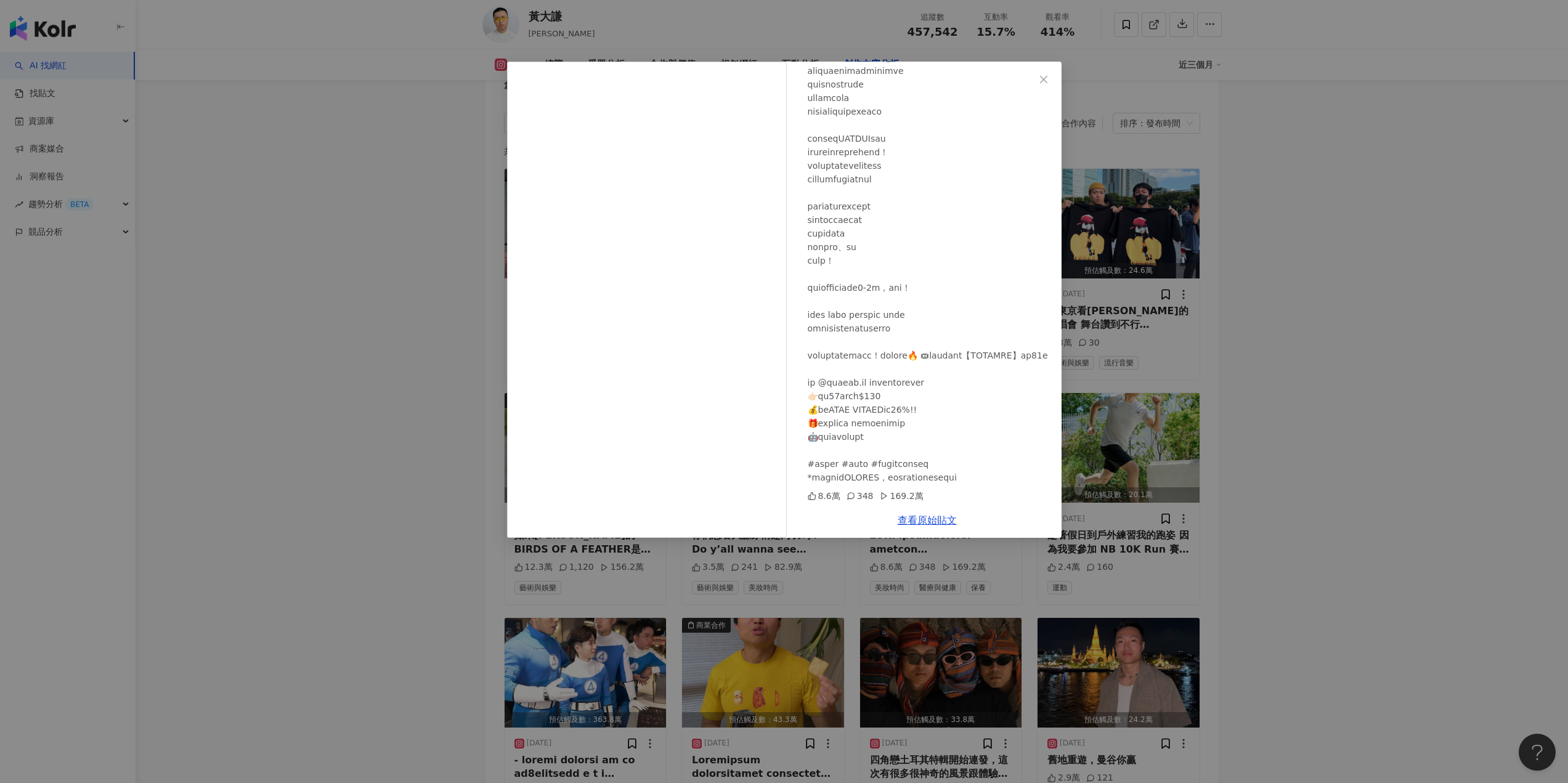
scroll to position [199, 0]
click at [852, 496] on icon at bounding box center [851, 495] width 8 height 8
click at [1327, 388] on div "黃大謙 2025/8/11 8.6萬 348 169.2萬 查看原始貼文" at bounding box center [784, 392] width 1568 height 783
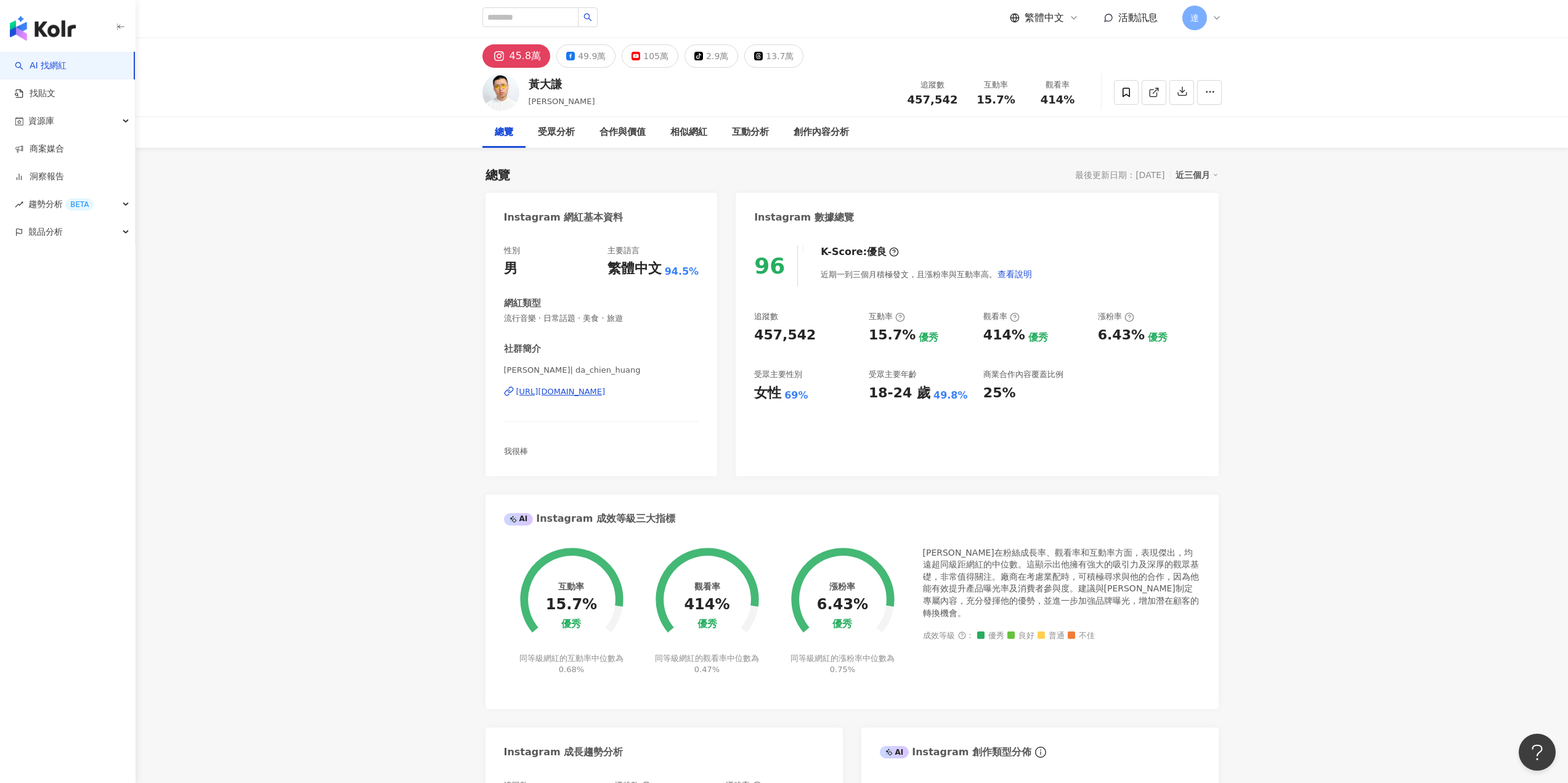
scroll to position [0, 0]
click at [605, 392] on div "https://www.instagram.com/da_chien_huang/" at bounding box center [561, 393] width 89 height 11
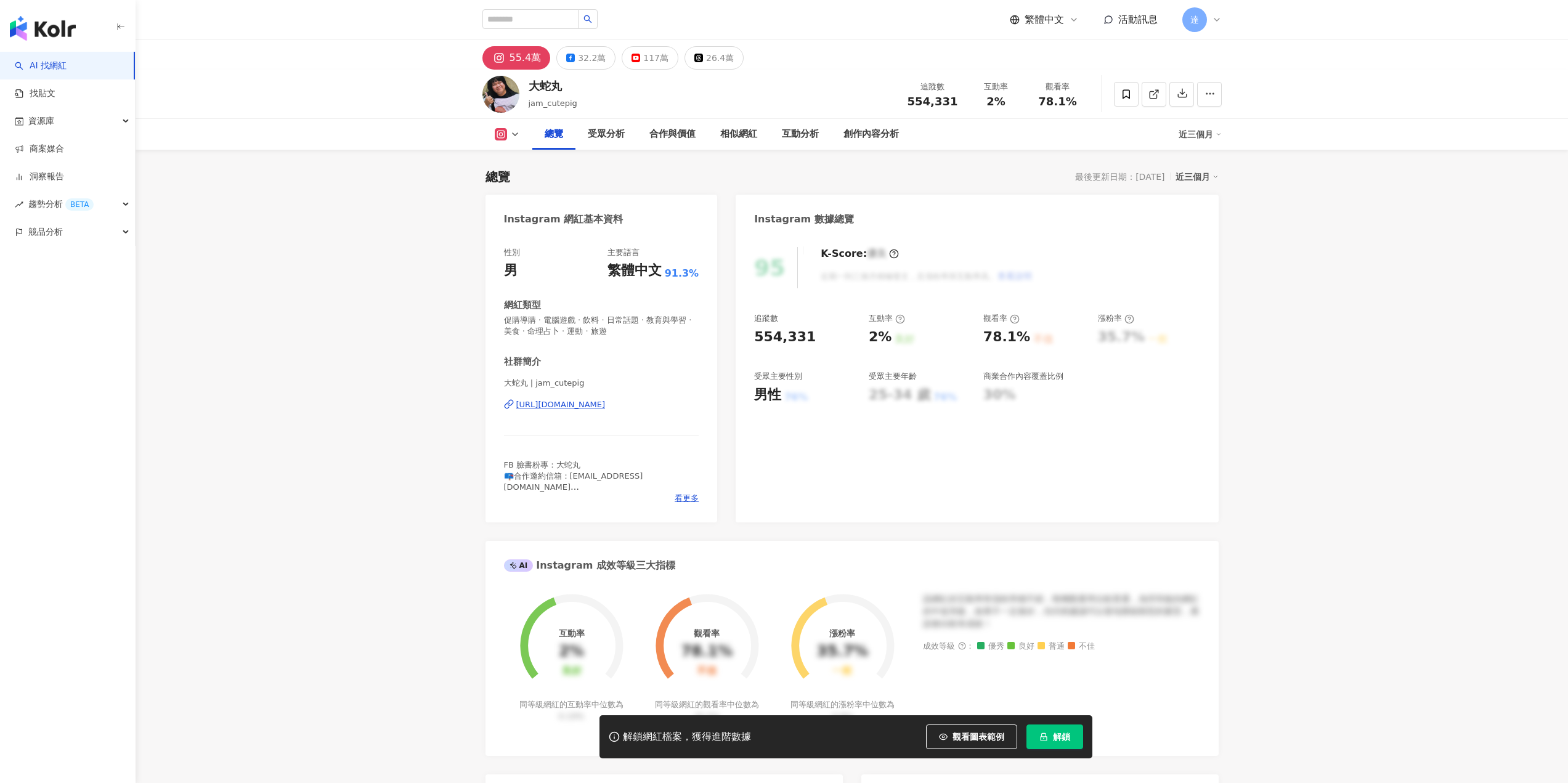
scroll to position [76, 0]
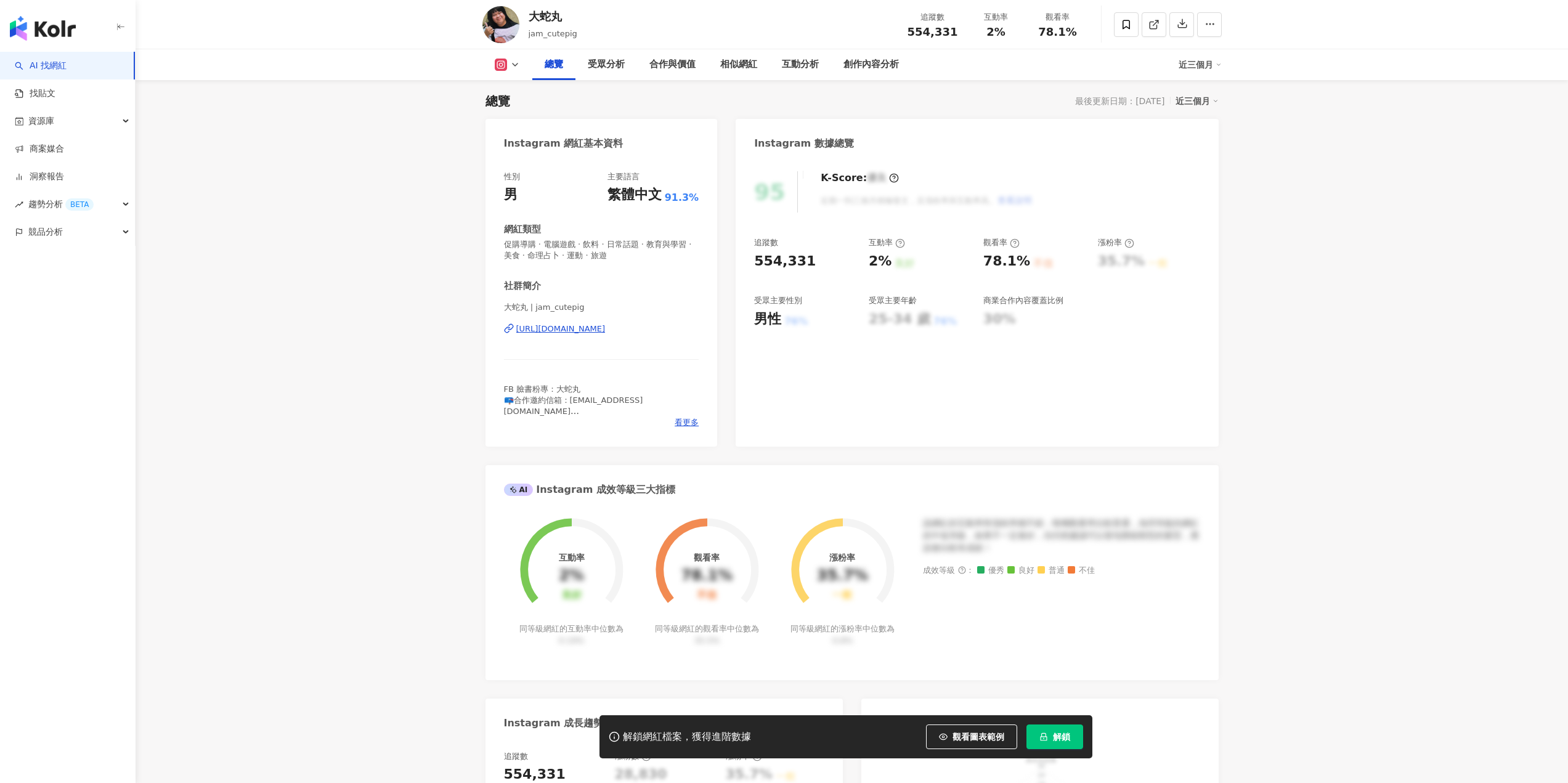
click at [1049, 743] on button "解鎖" at bounding box center [1054, 737] width 57 height 25
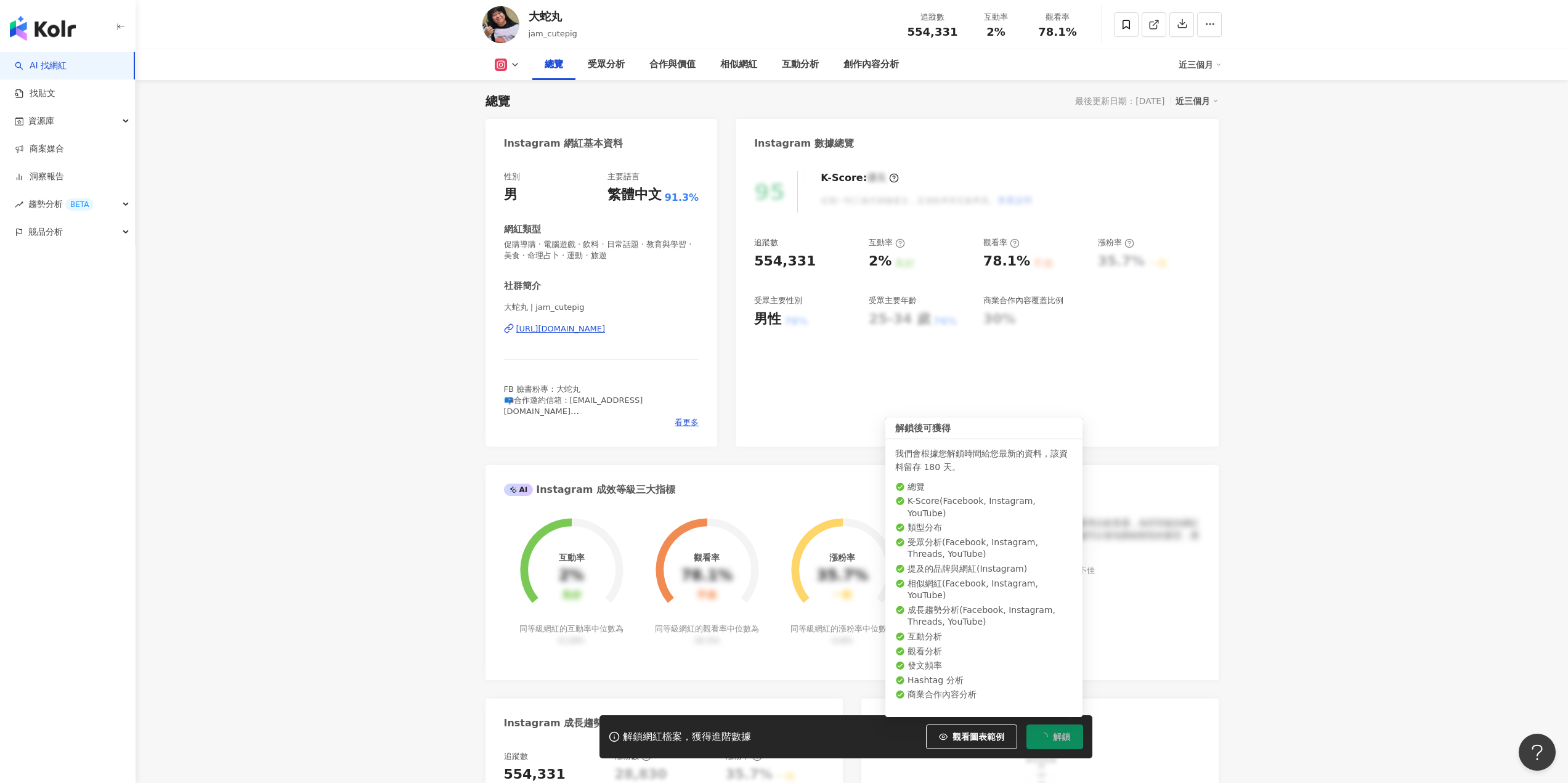
scroll to position [0, 0]
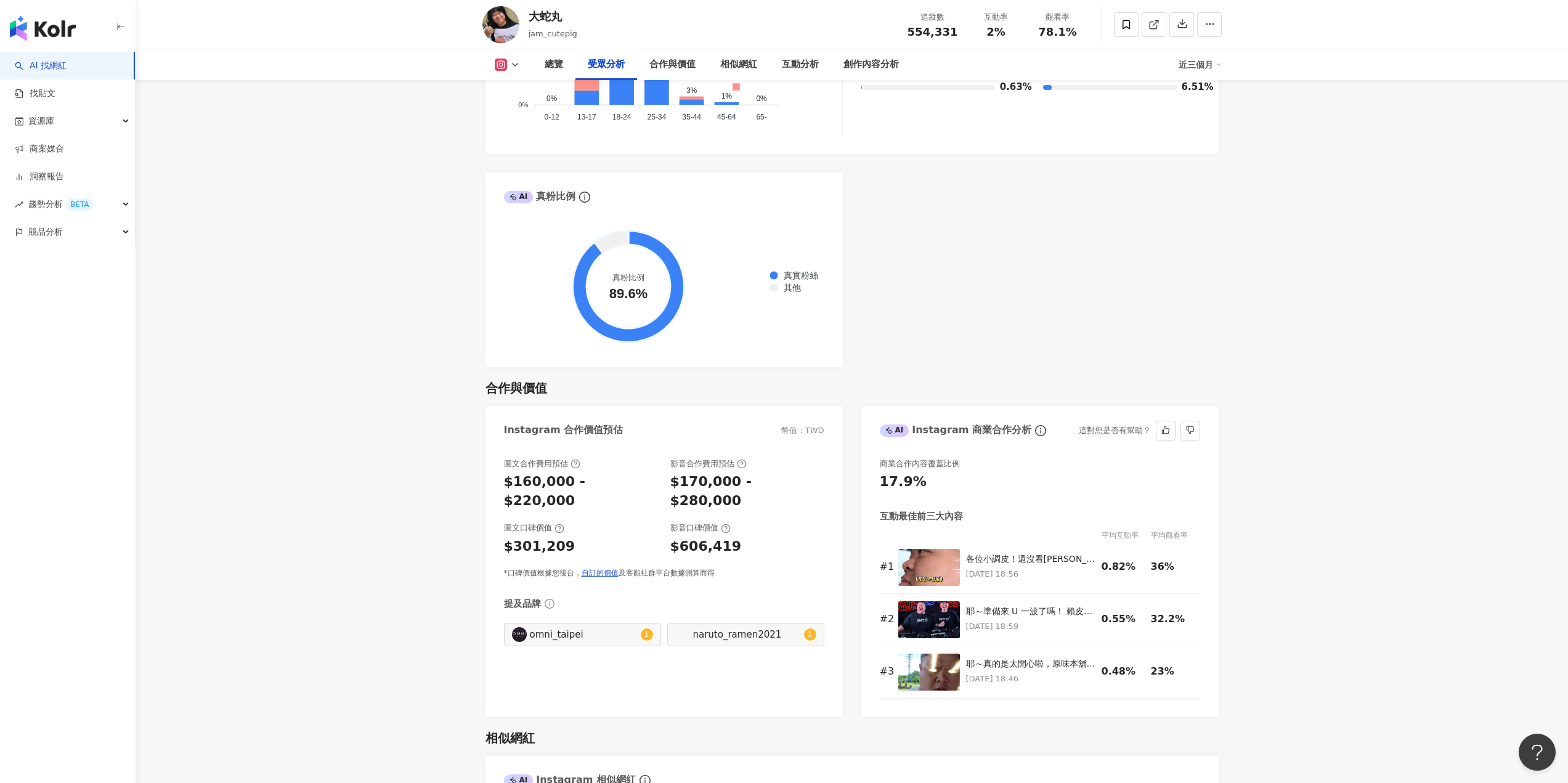
scroll to position [1677, 0]
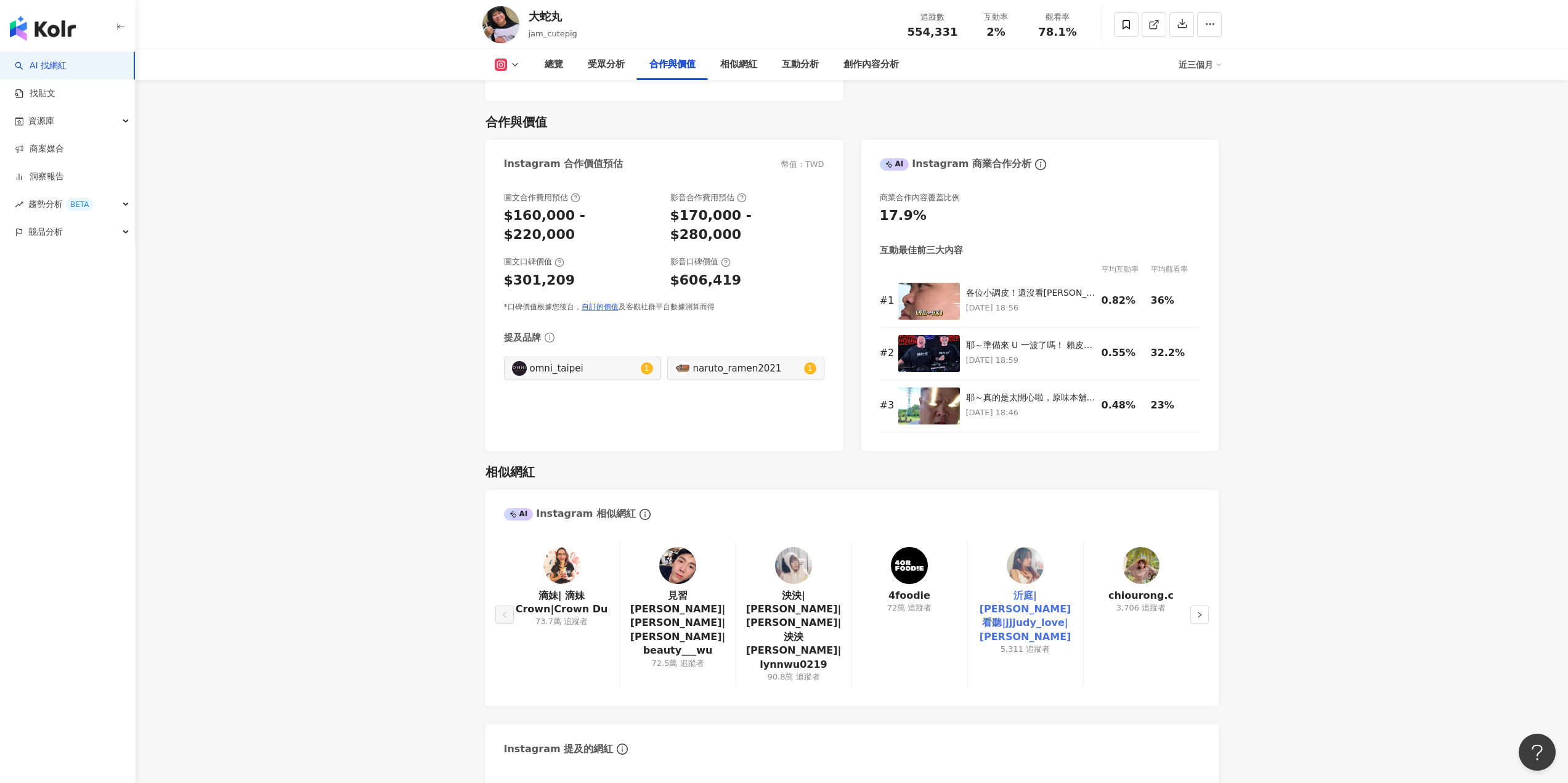
click at [1028, 589] on link "沂庭|Judy庭看聽|jjjudy_love|judywonderland" at bounding box center [1026, 617] width 96 height 55
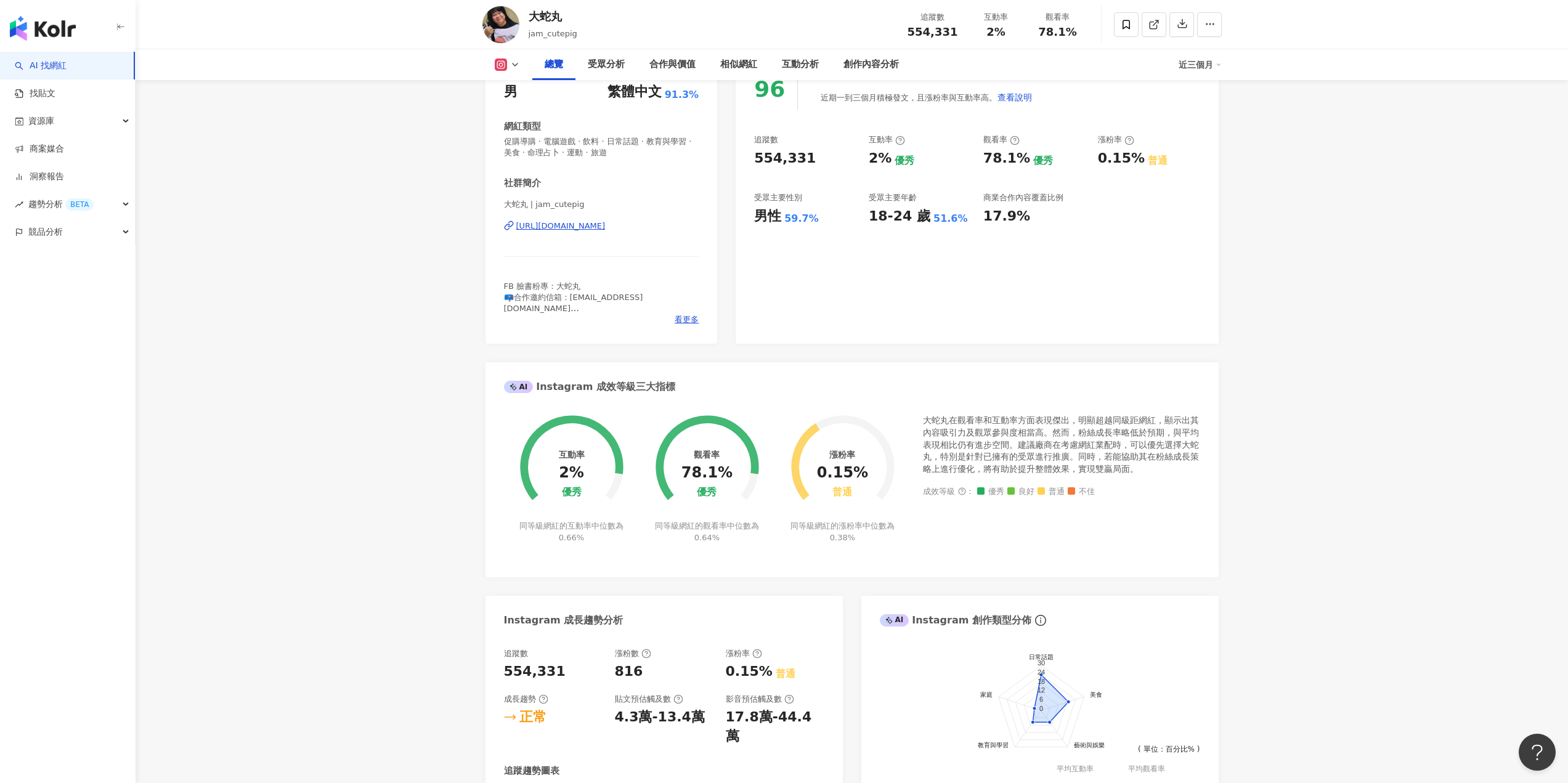
scroll to position [0, 0]
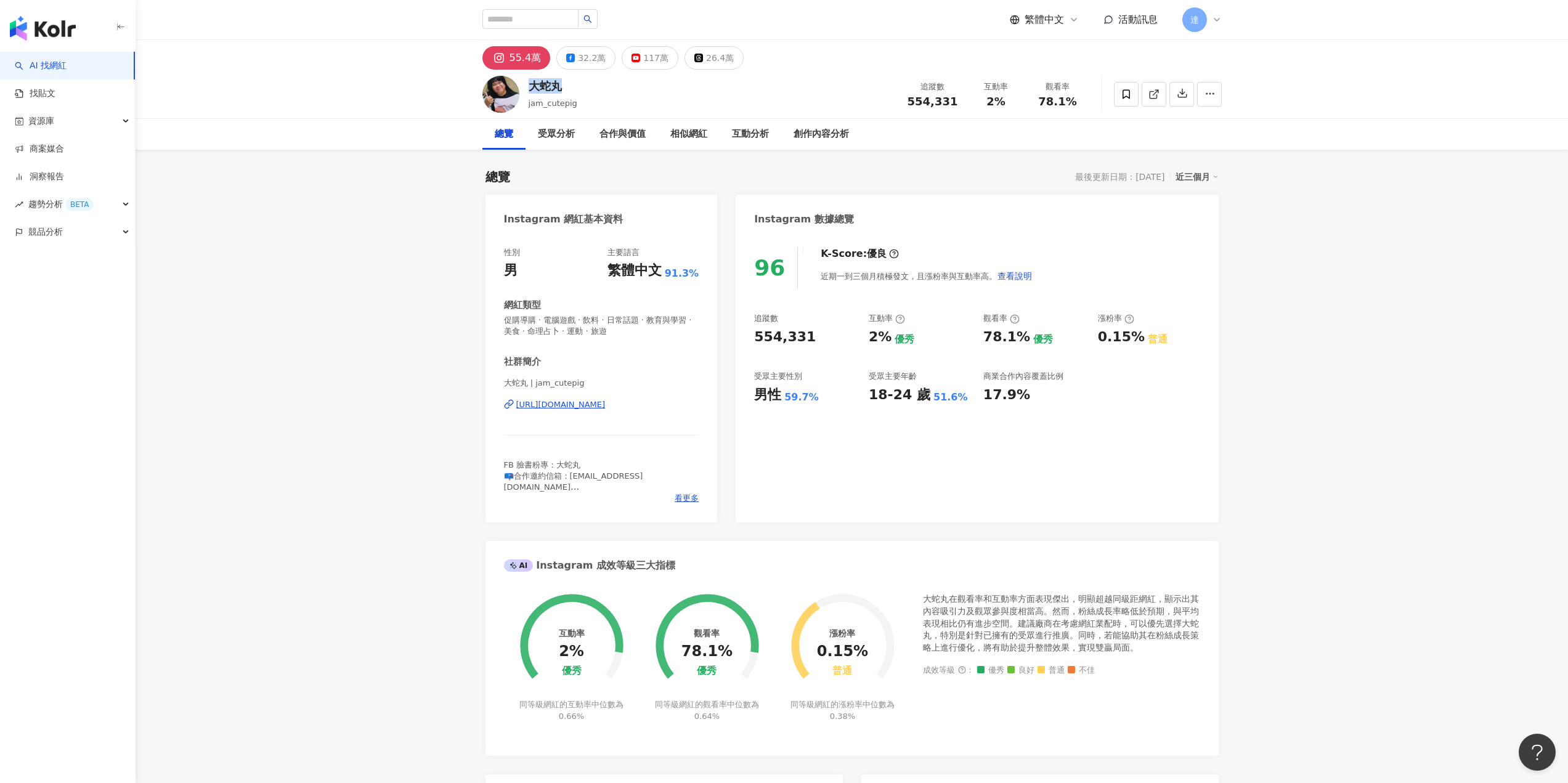
drag, startPoint x: 577, startPoint y: 87, endPoint x: 533, endPoint y: 87, distance: 44.0
click at [533, 87] on div "大蛇丸 jam_cutepig 追蹤數 554,331 互動率 2% 觀看率 78.1%" at bounding box center [852, 93] width 789 height 49
copy div "大蛇丸"
drag, startPoint x: 1424, startPoint y: 145, endPoint x: 1310, endPoint y: 163, distance: 115.4
click at [1422, 145] on div "總覽 受眾分析 合作與價值 相似網紅 互動分析 創作內容分析" at bounding box center [852, 134] width 1433 height 30
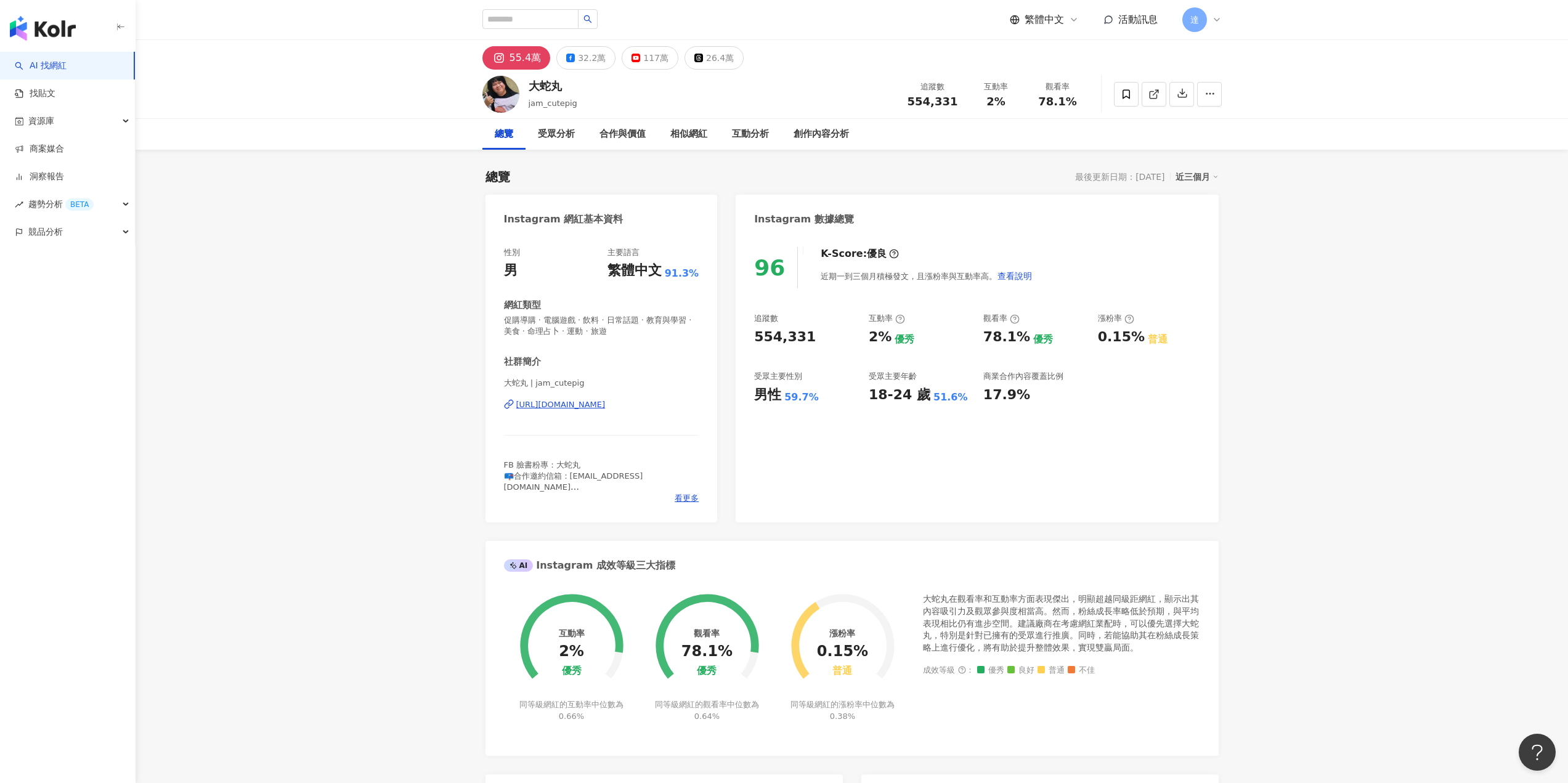
click at [603, 405] on div "https://www.instagram.com/jam_cutepig/" at bounding box center [561, 404] width 89 height 11
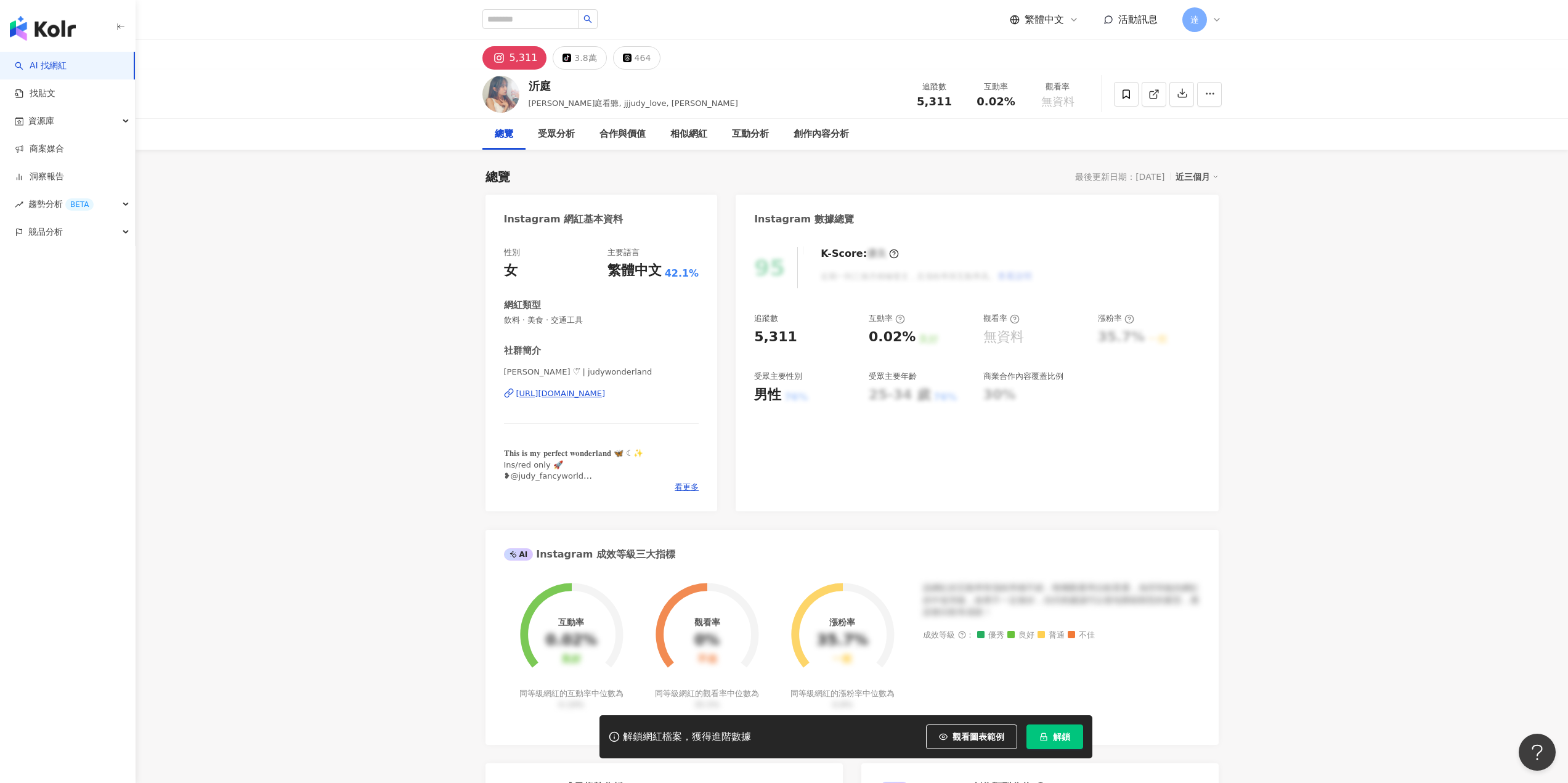
click at [587, 399] on div "[URL][DOMAIN_NAME]" at bounding box center [561, 393] width 89 height 11
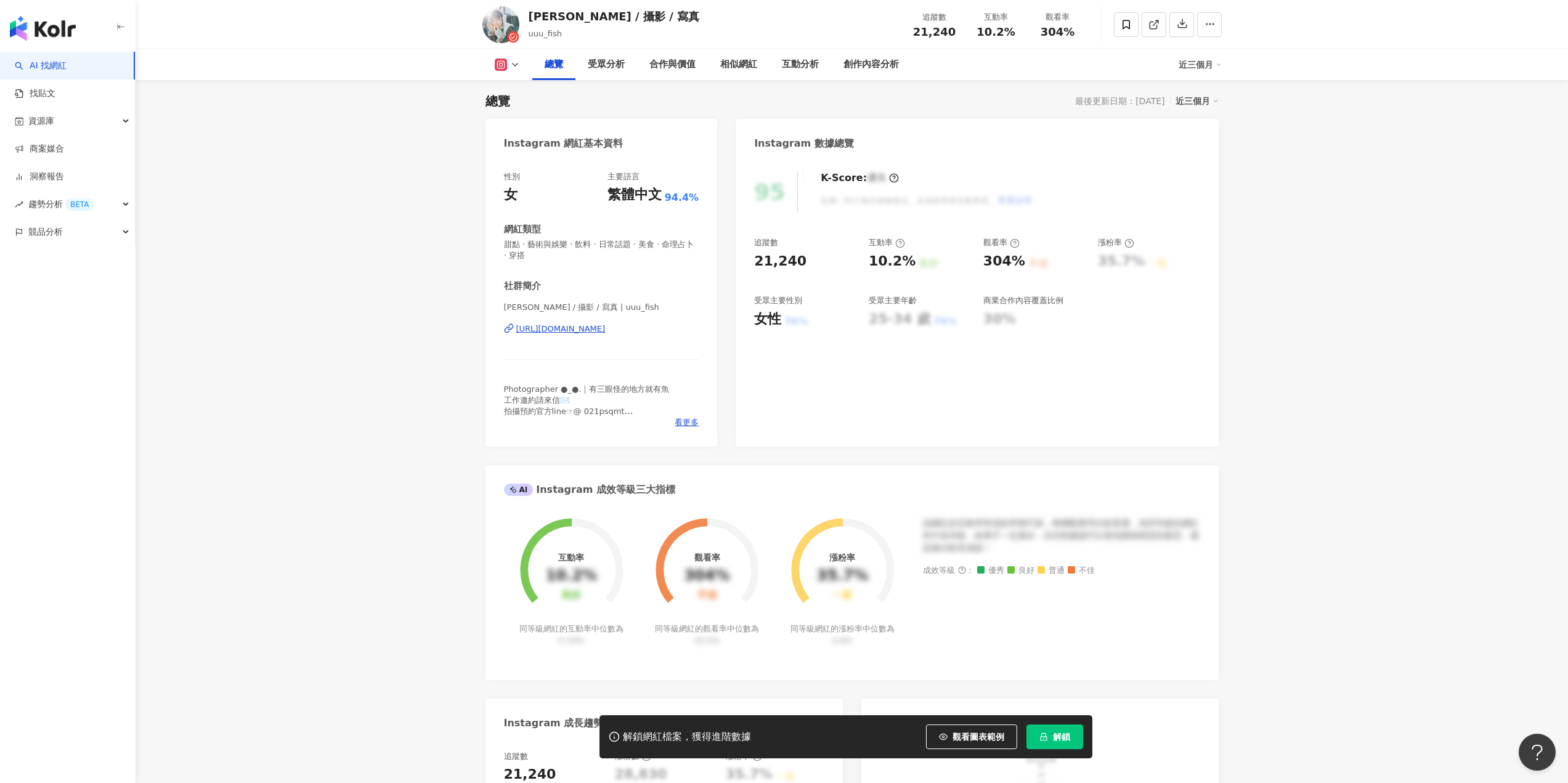
click at [1064, 733] on span "解鎖" at bounding box center [1061, 737] width 17 height 10
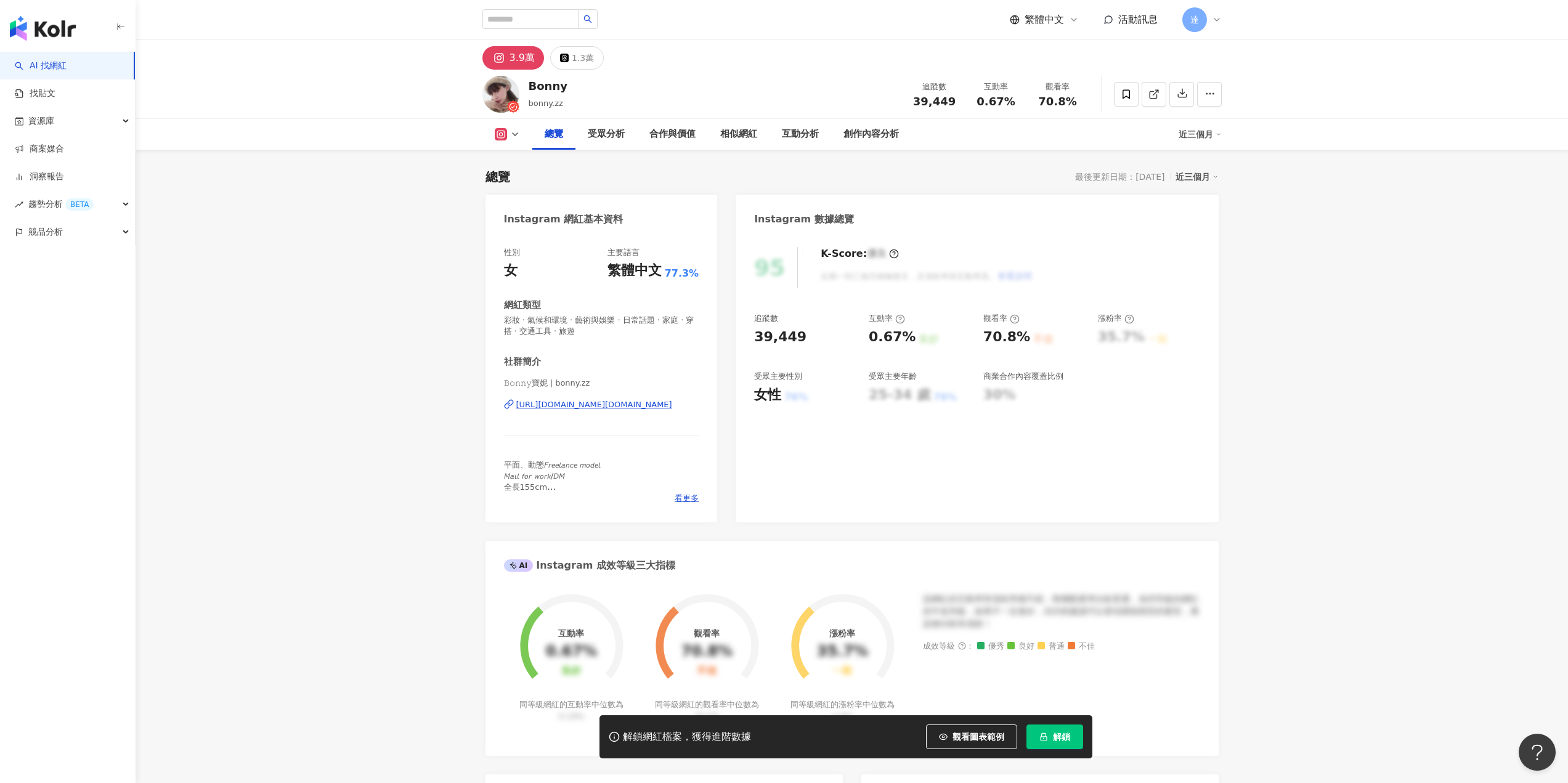
scroll to position [76, 0]
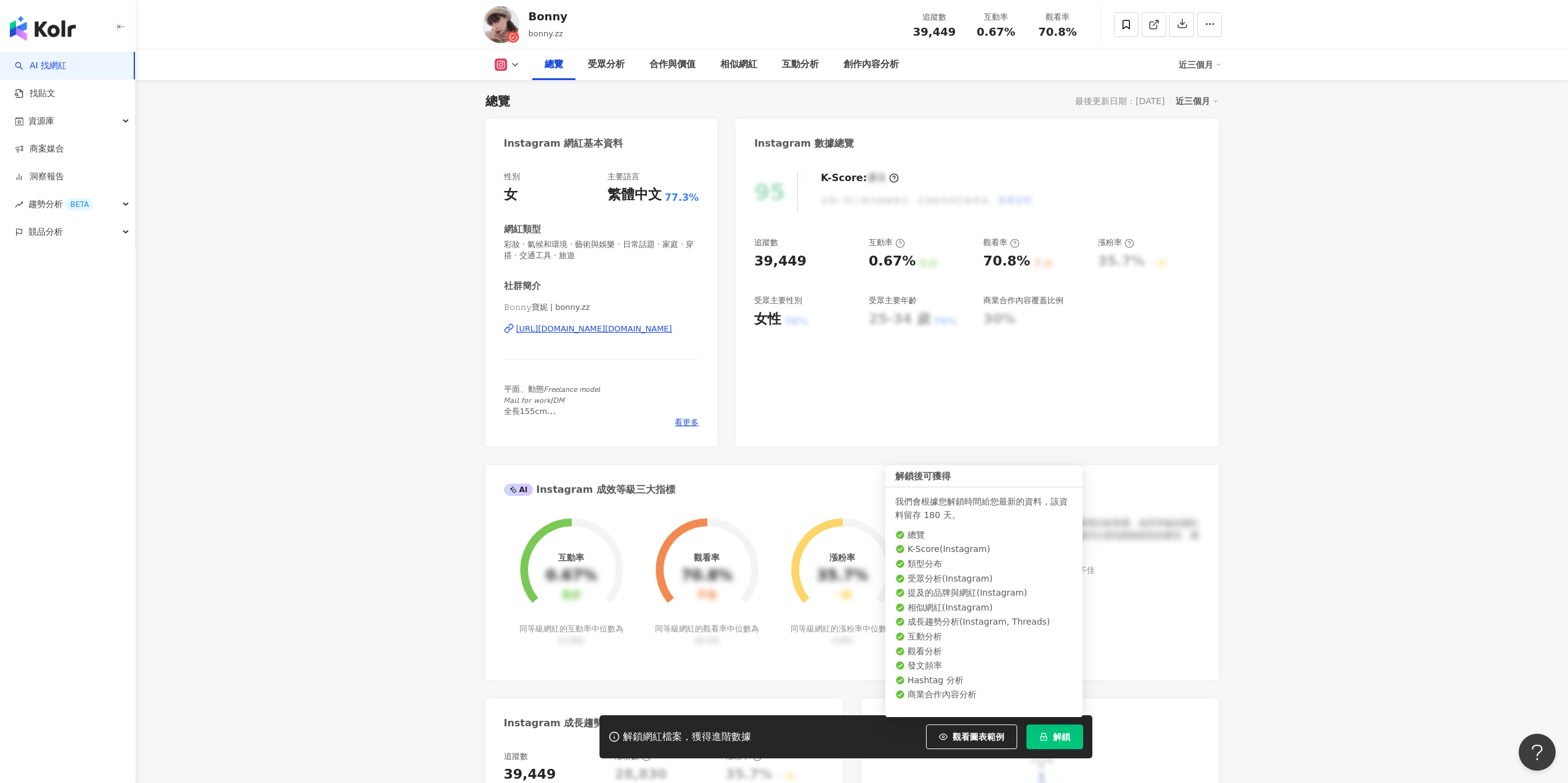
click at [1058, 740] on span "解鎖" at bounding box center [1061, 737] width 17 height 10
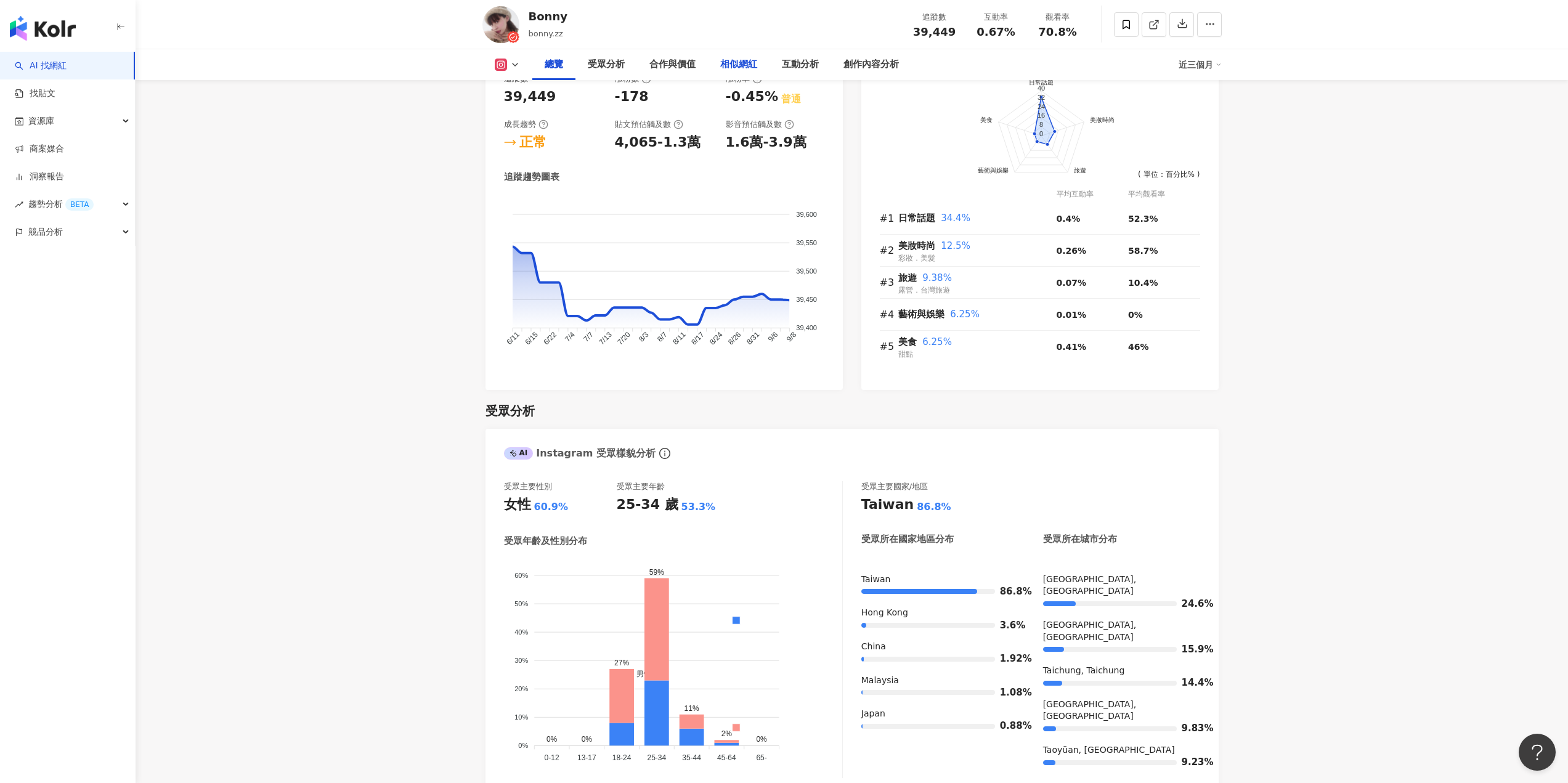
scroll to position [322, 0]
